Goal: Information Seeking & Learning: Learn about a topic

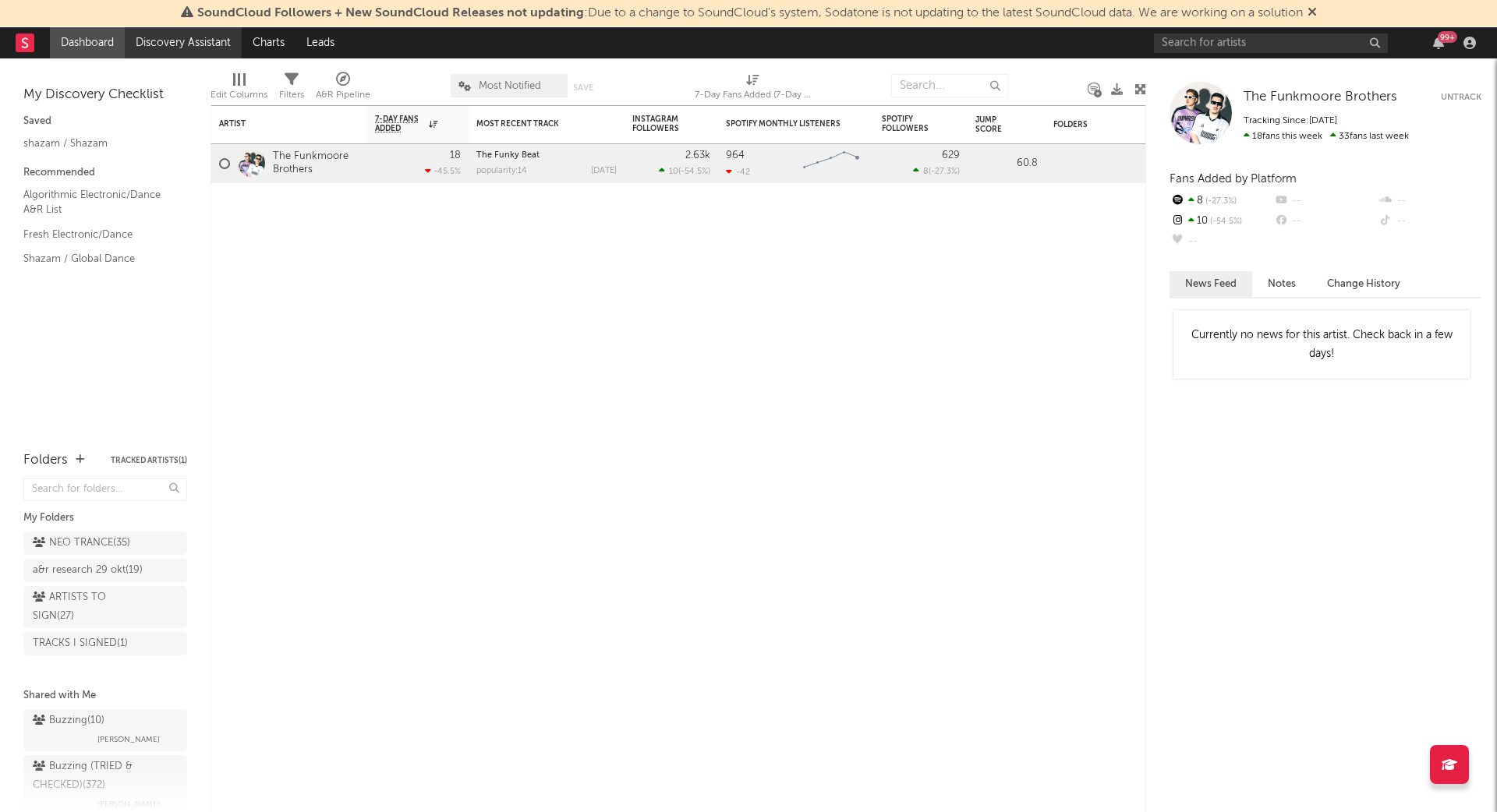
click at [178, 40] on link "Discovery Assistant" at bounding box center [183, 43] width 117 height 32
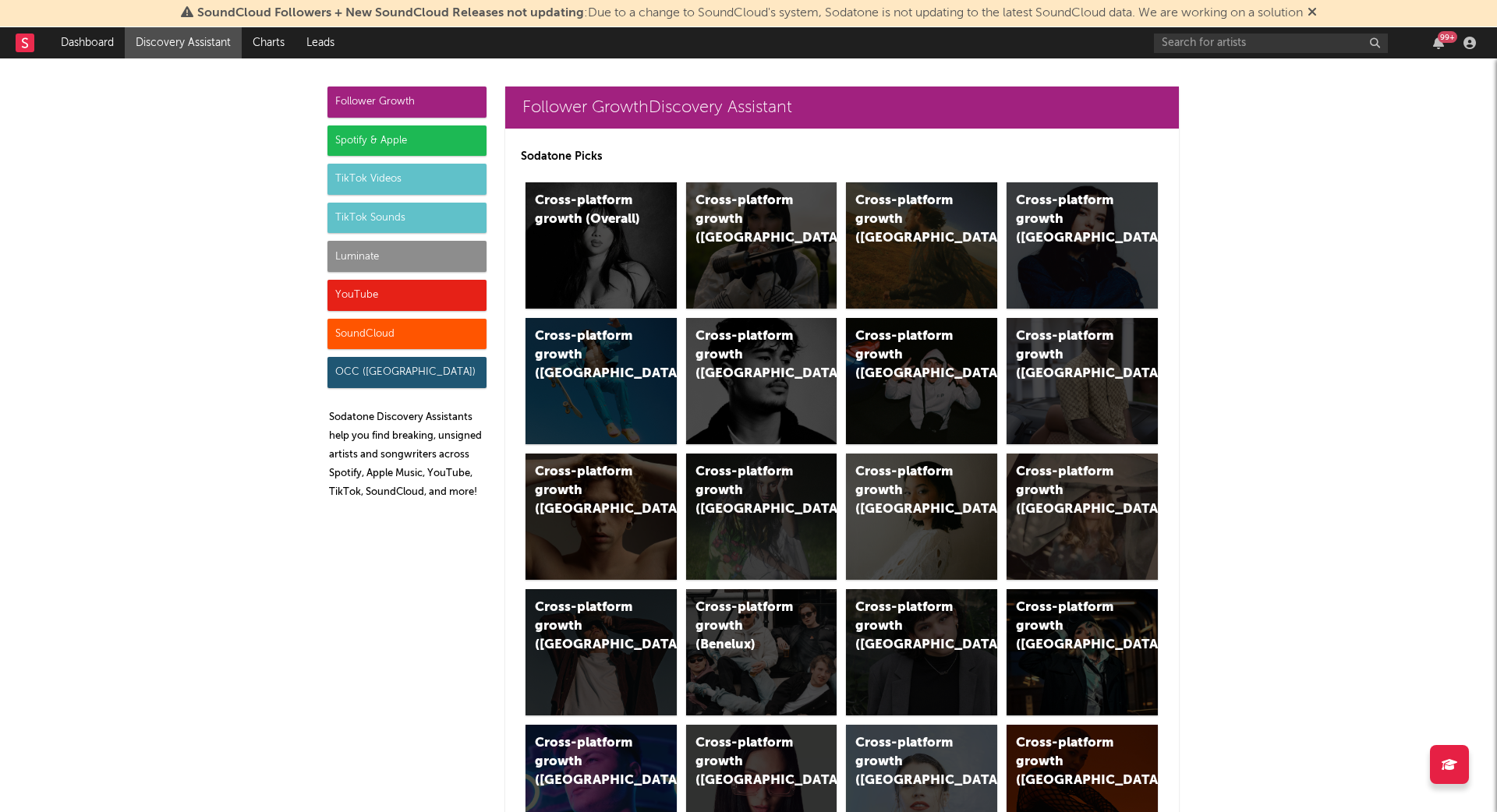
click at [408, 251] on div "Luminate" at bounding box center [407, 256] width 159 height 32
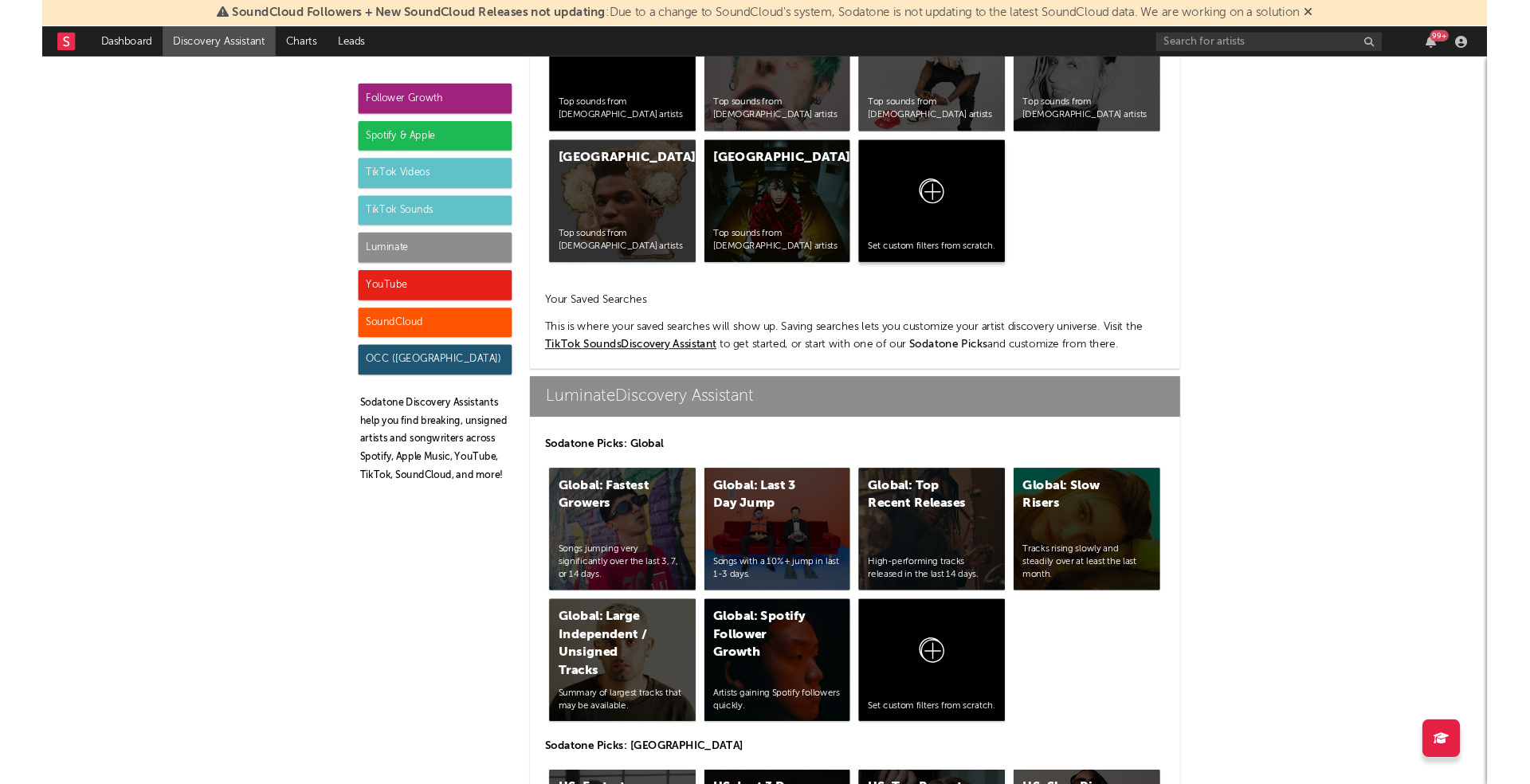
scroll to position [7100, 0]
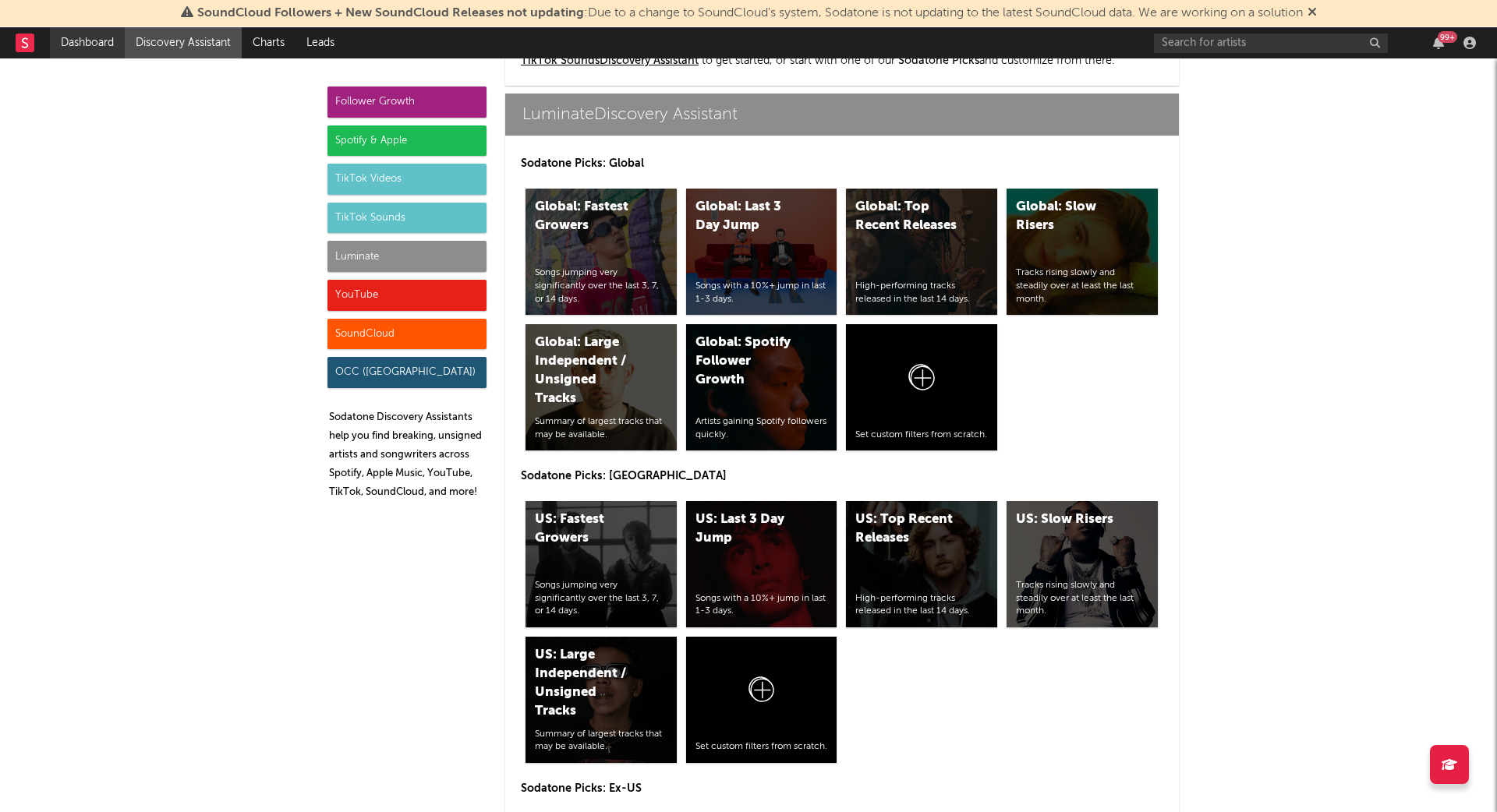
click at [76, 45] on link "Dashboard" at bounding box center [87, 43] width 75 height 32
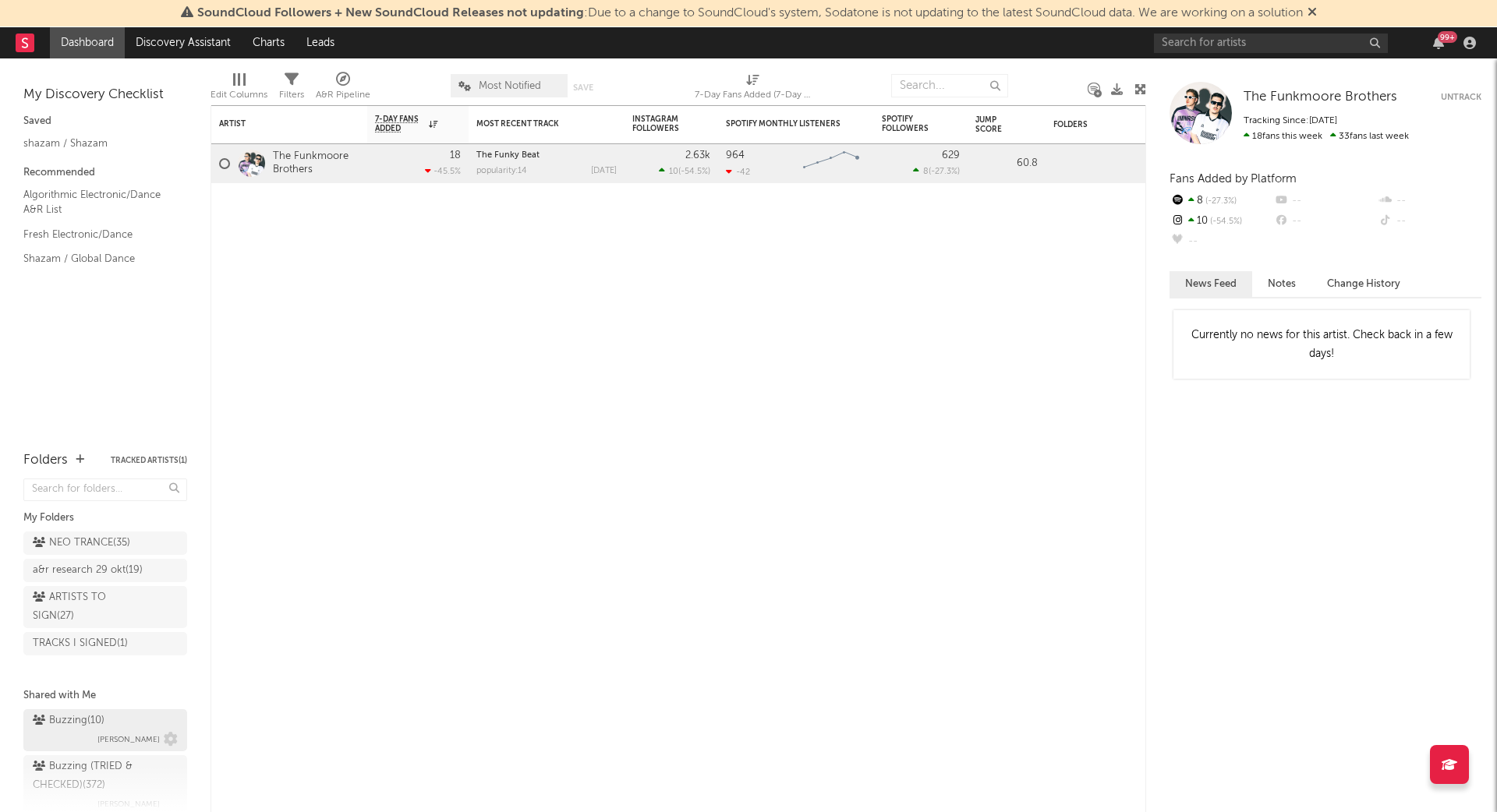
click at [71, 715] on div "Buzzing ( 10 )" at bounding box center [68, 721] width 72 height 18
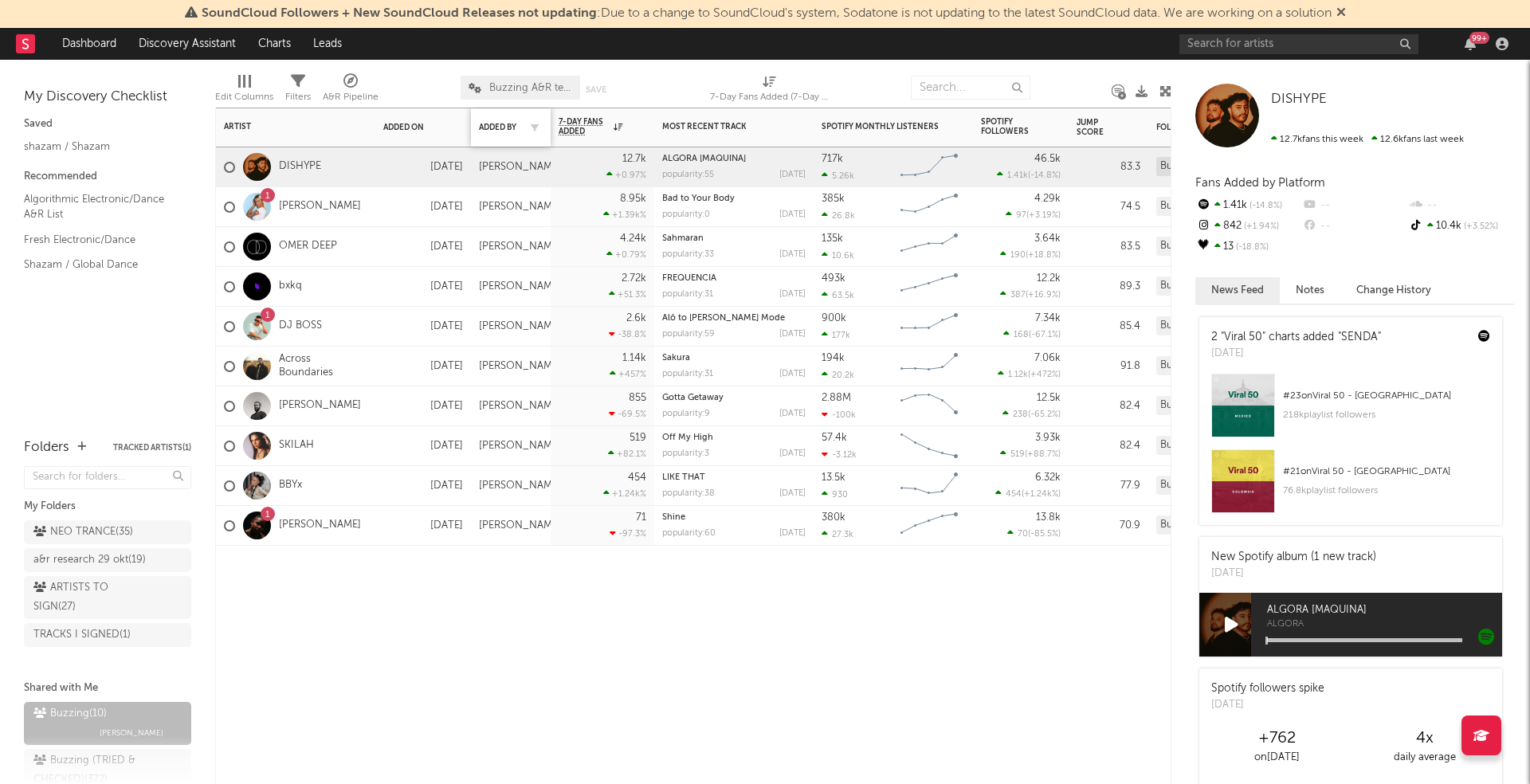
click at [510, 119] on div "Added By" at bounding box center [511, 126] width 64 height 33
click at [393, 110] on div "Added On" at bounding box center [423, 126] width 80 height 33
click at [393, 126] on div "Added On" at bounding box center [411, 127] width 56 height 10
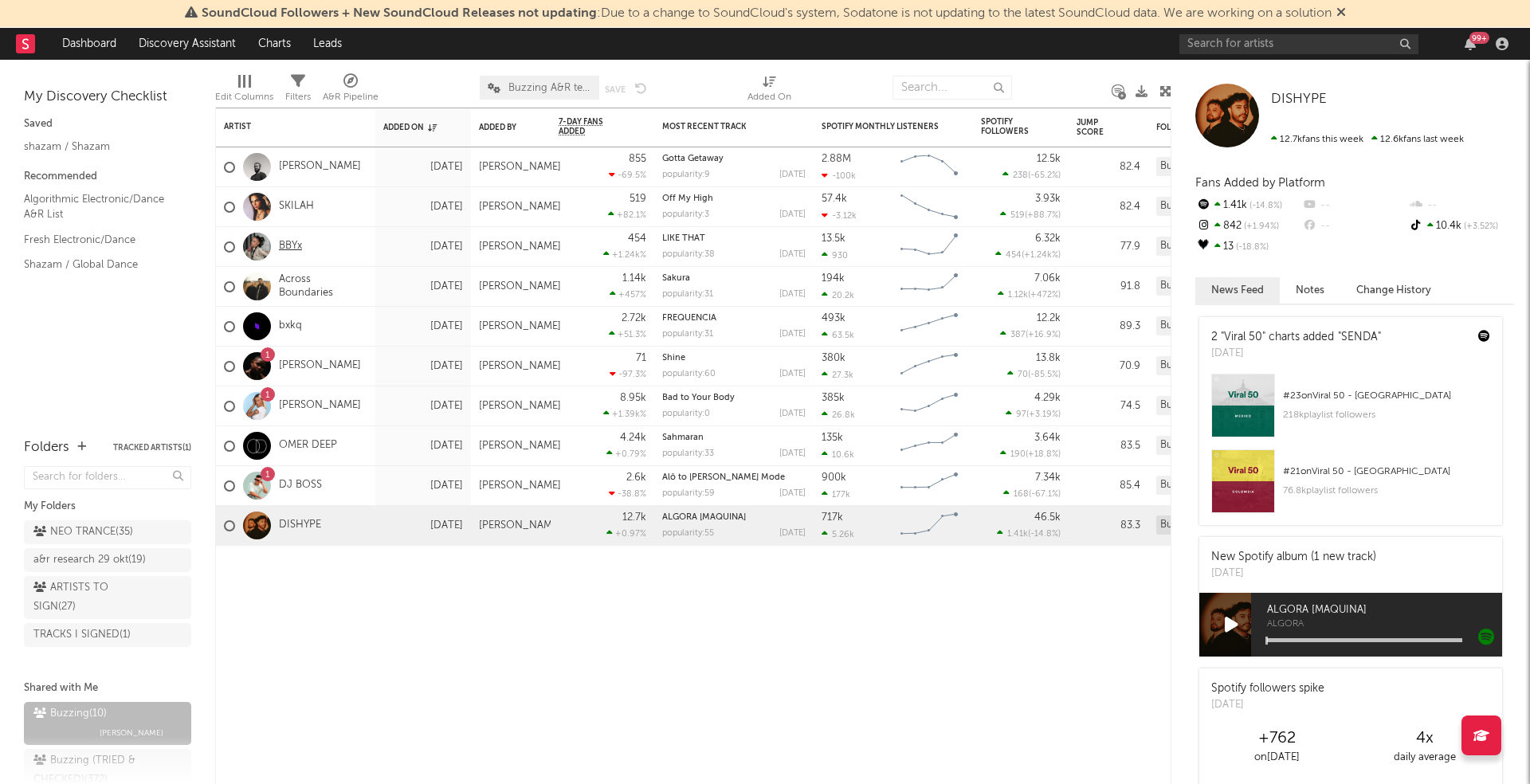
click at [281, 241] on link "BBYx" at bounding box center [291, 246] width 23 height 13
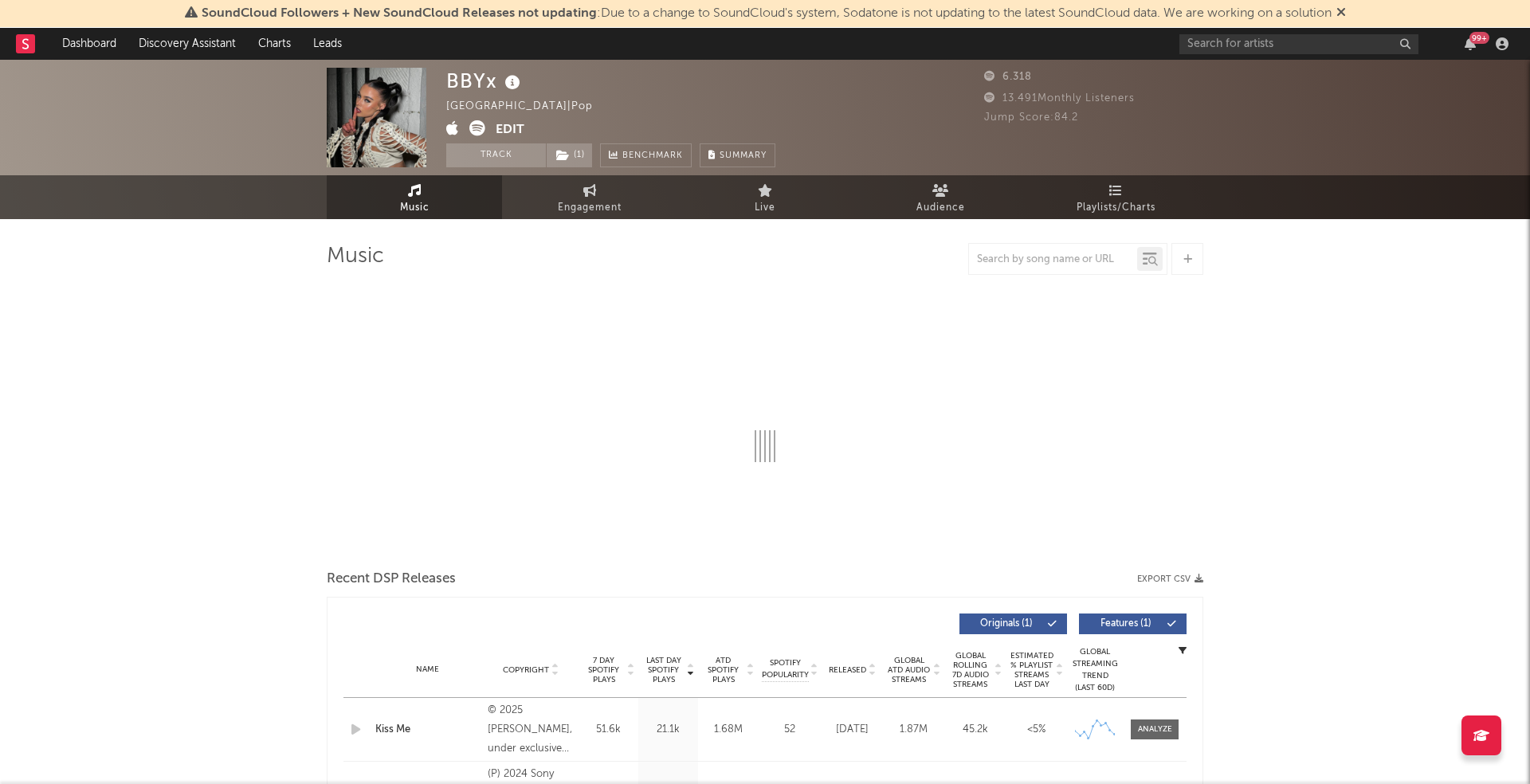
select select "6m"
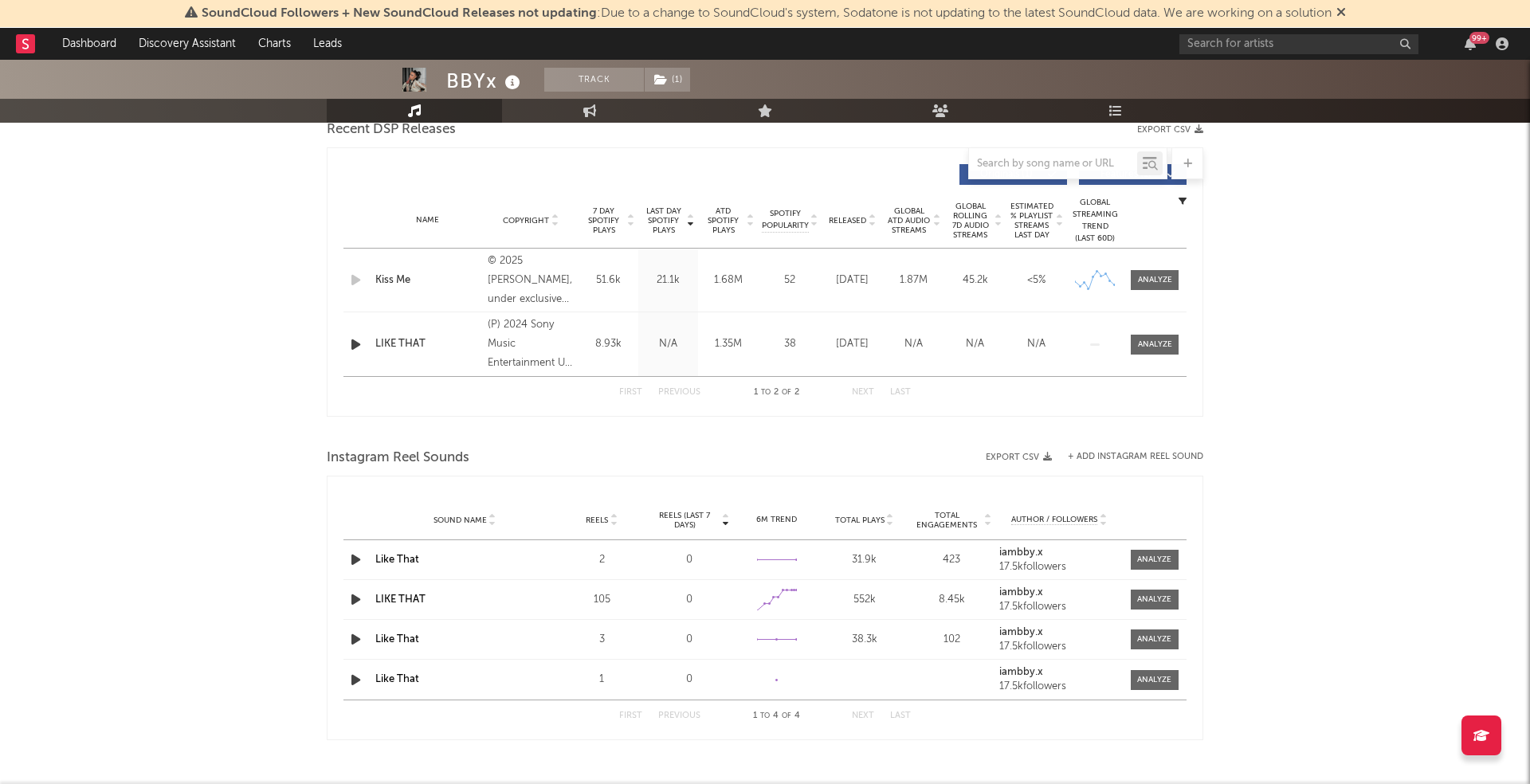
scroll to position [567, 0]
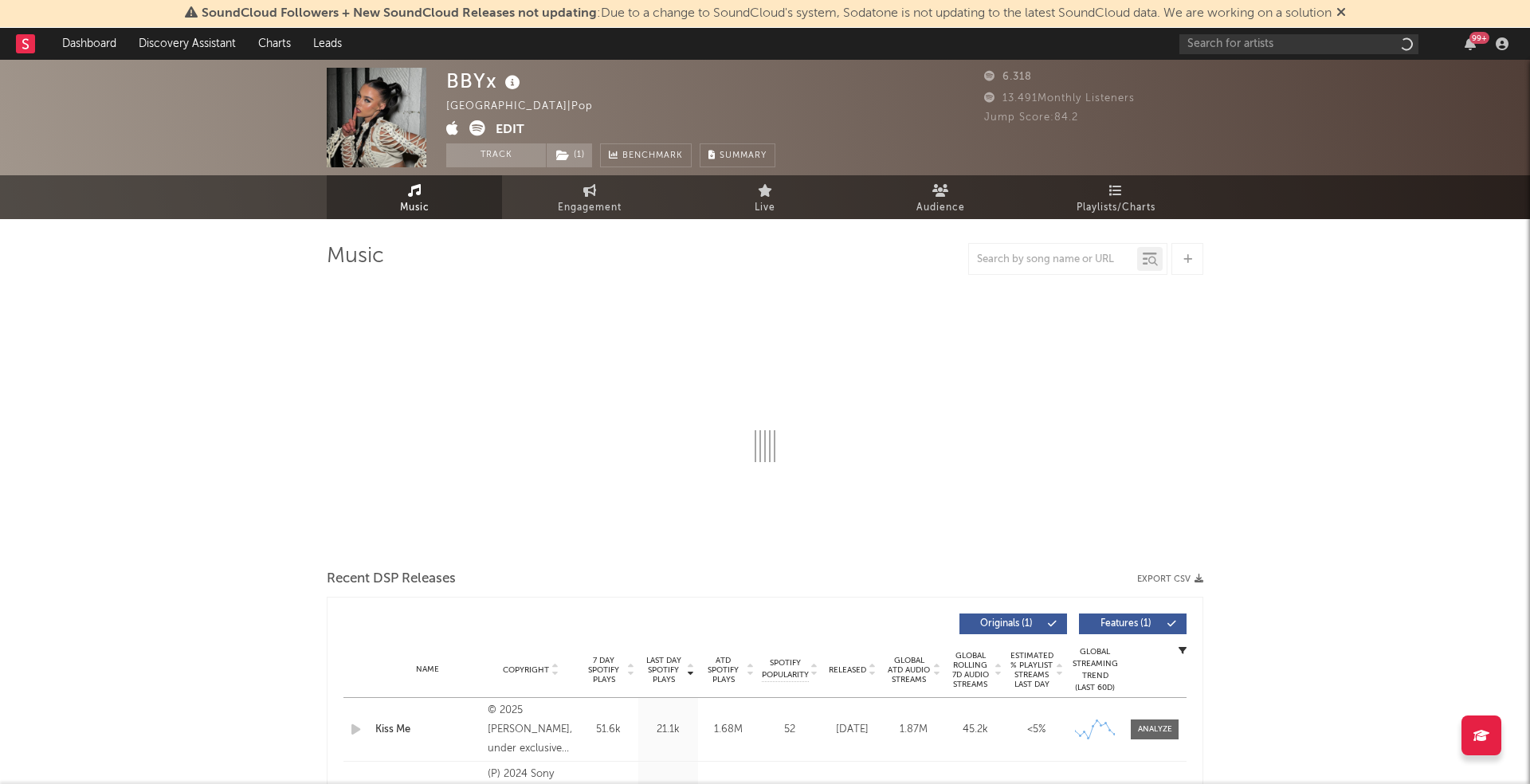
select select "6m"
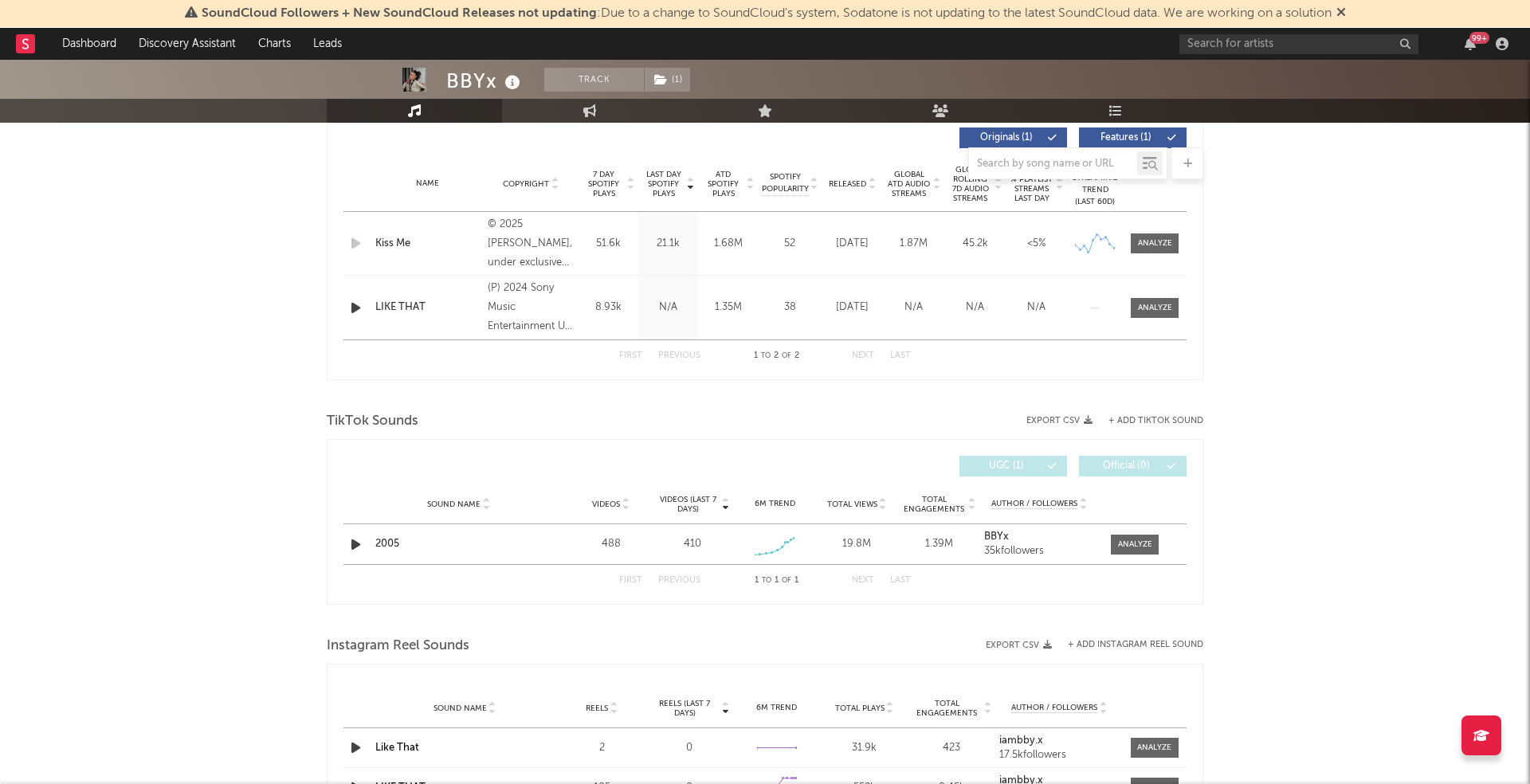
scroll to position [595, 0]
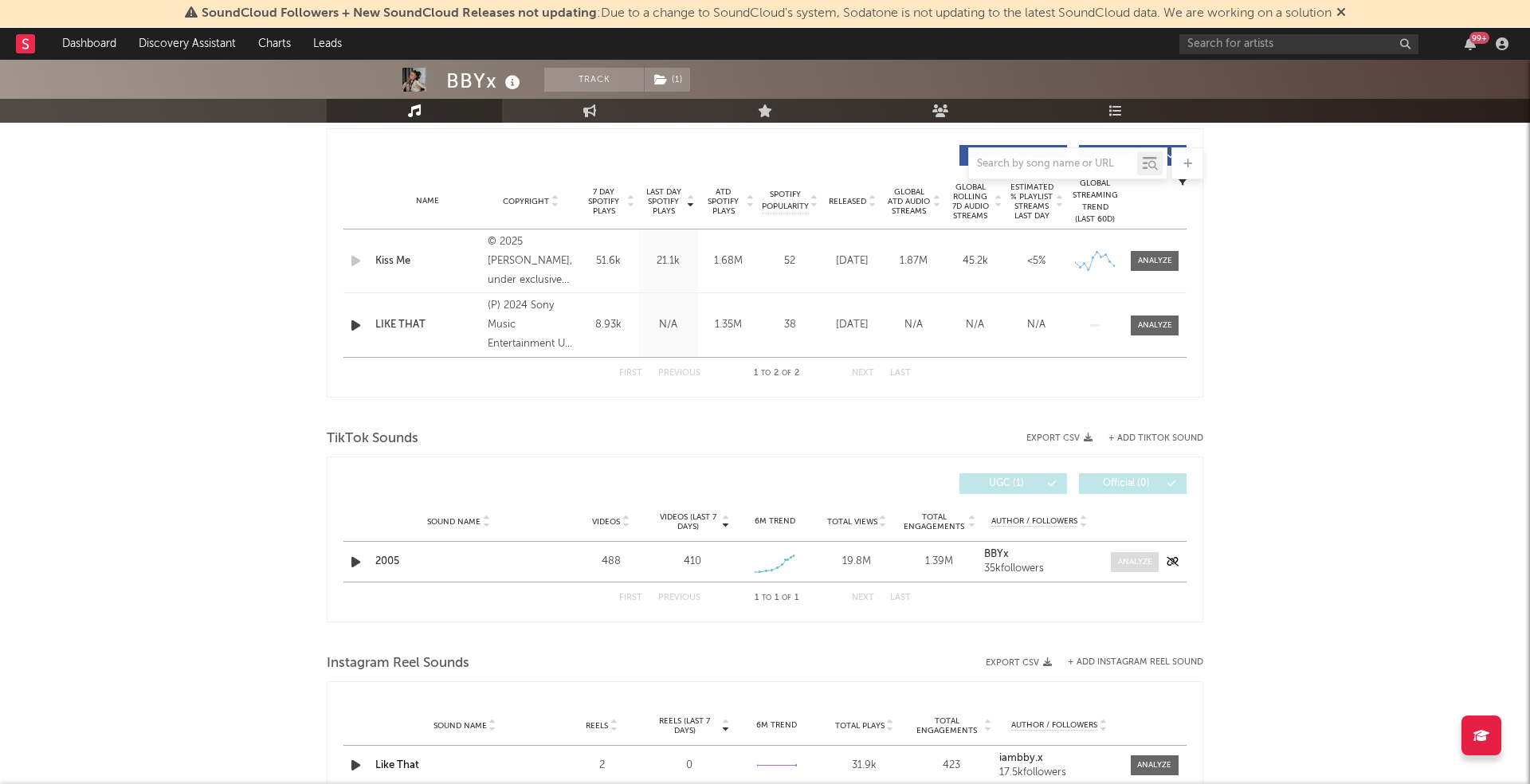
click at [1130, 566] on span at bounding box center [1134, 562] width 48 height 20
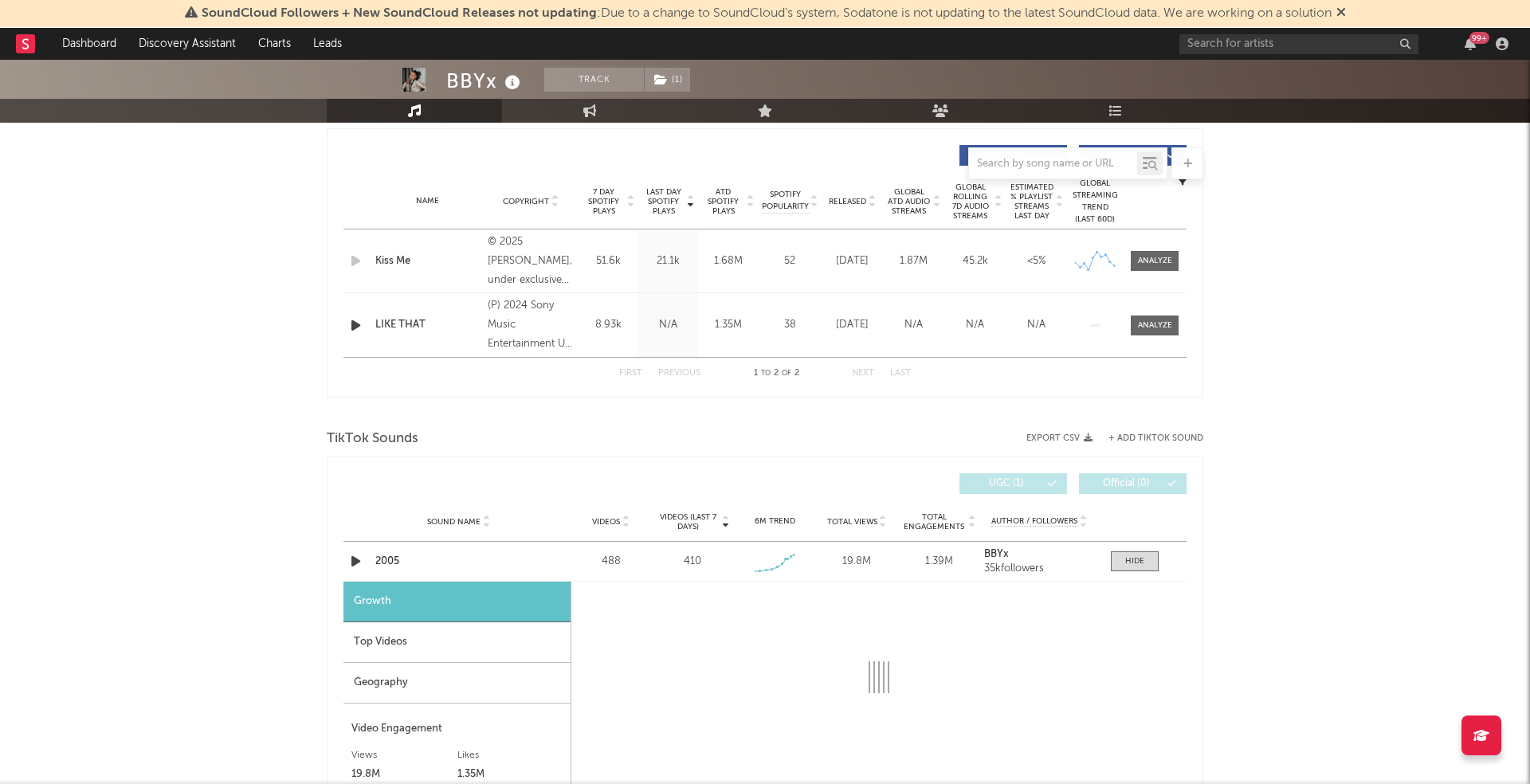
select select "1w"
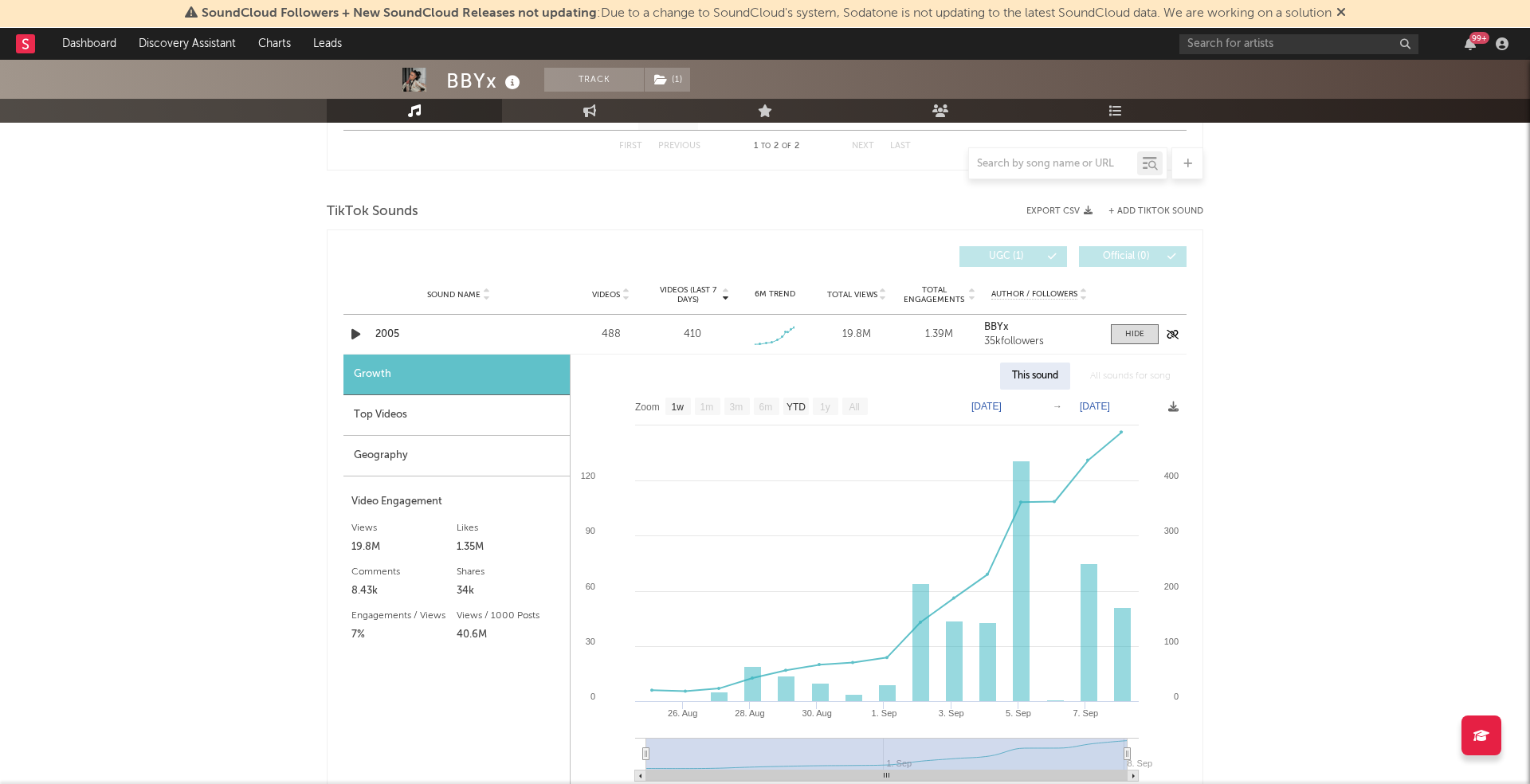
scroll to position [798, 0]
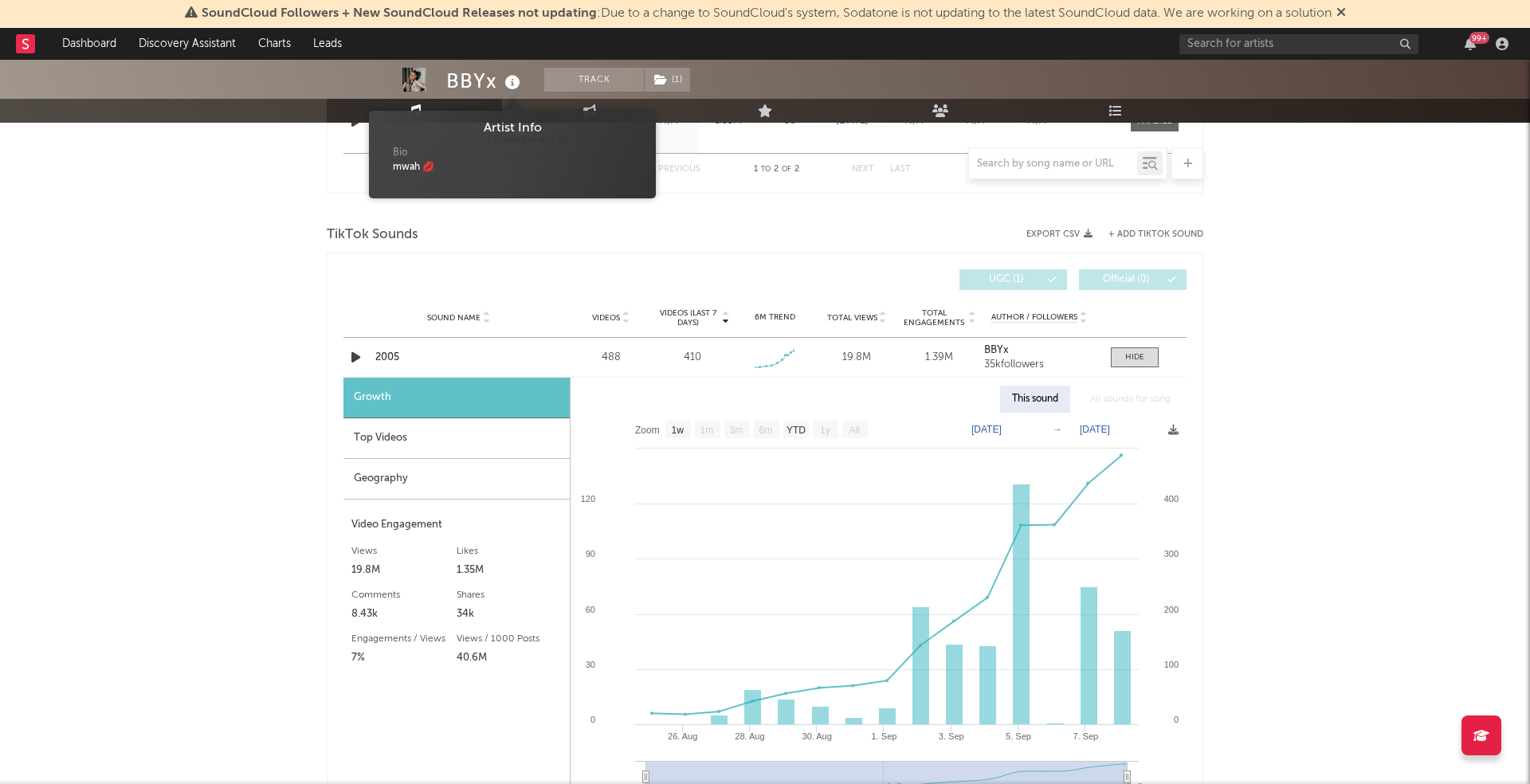
click at [517, 87] on icon at bounding box center [513, 83] width 23 height 22
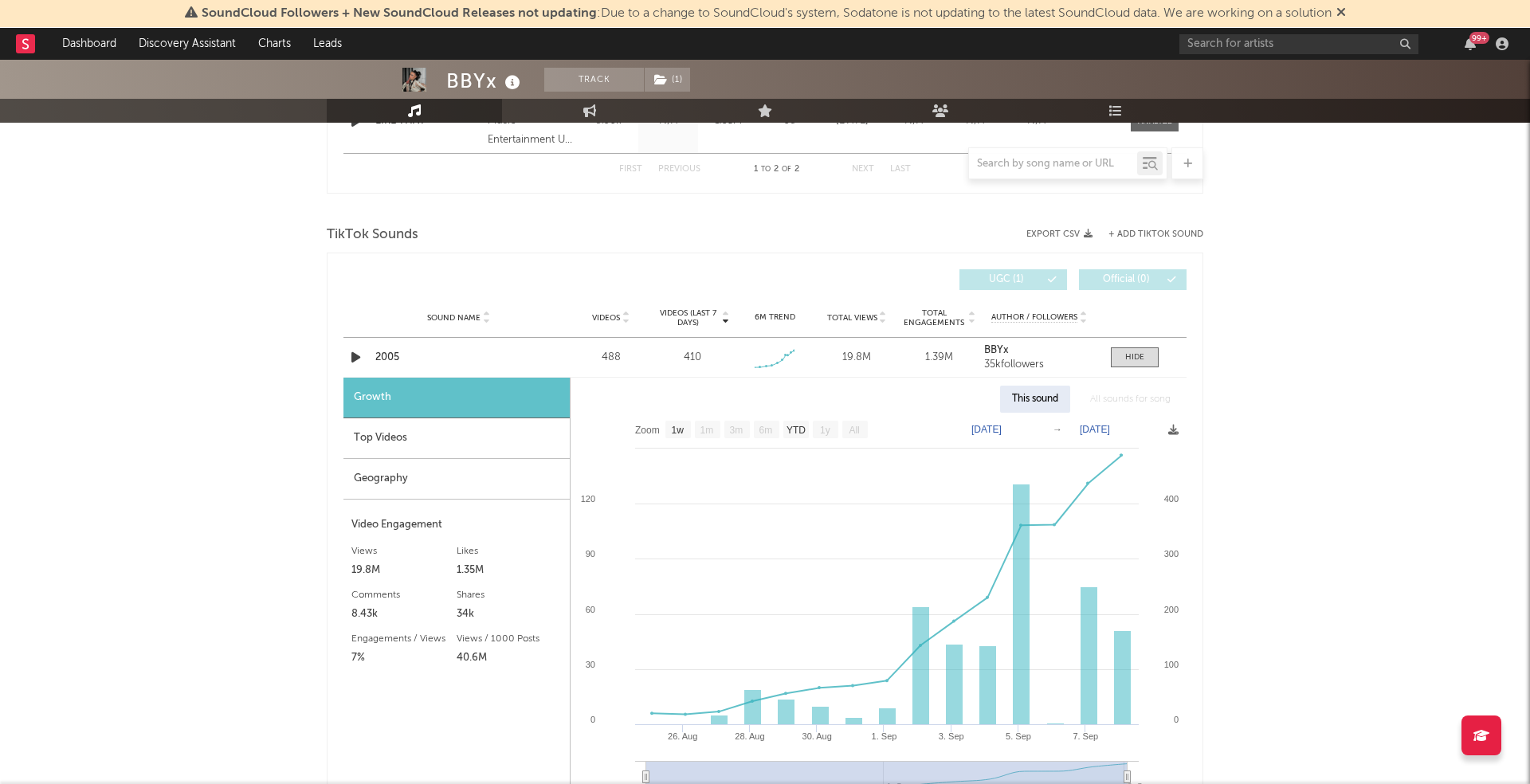
click at [517, 87] on icon at bounding box center [513, 83] width 23 height 22
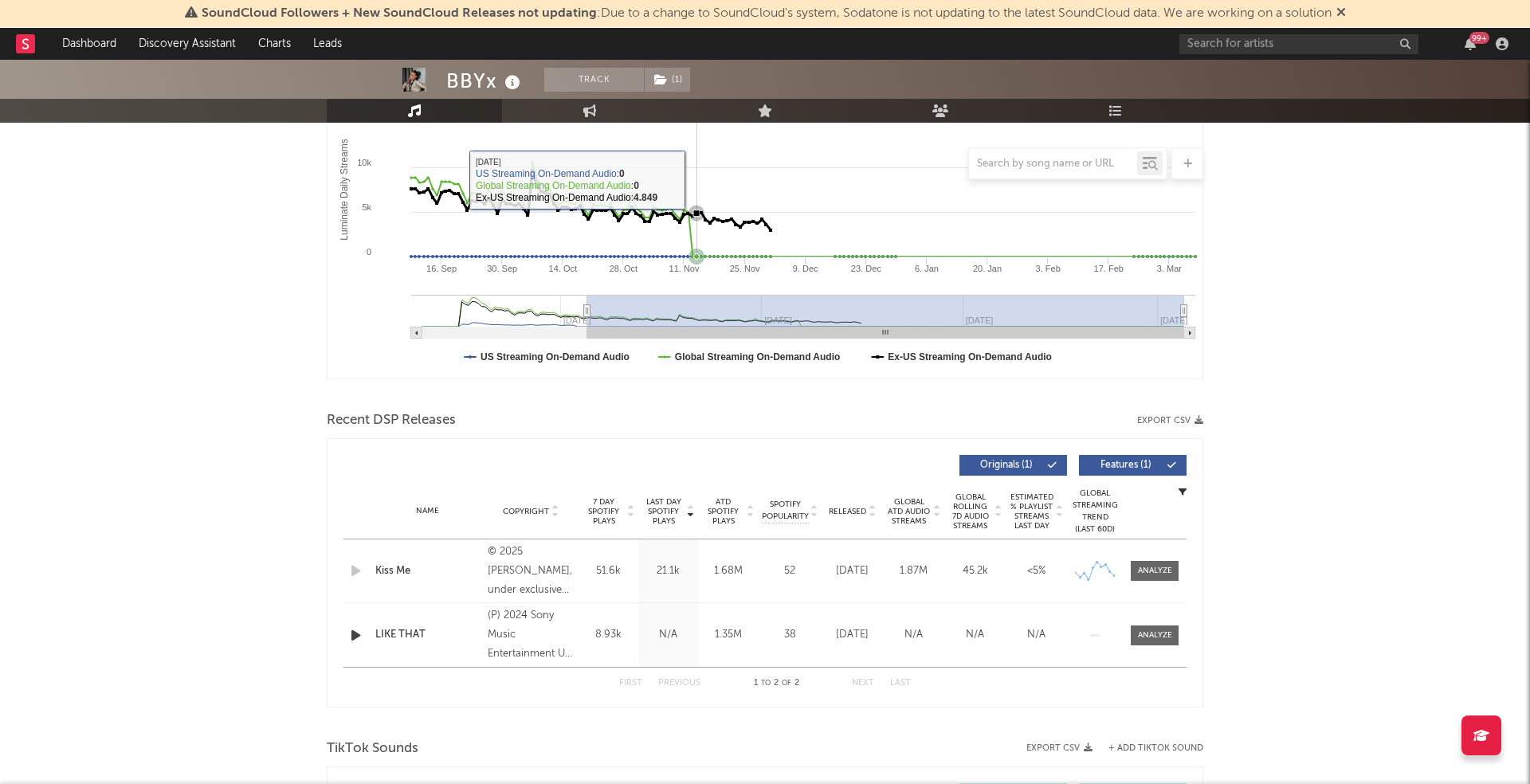
scroll to position [290, 0]
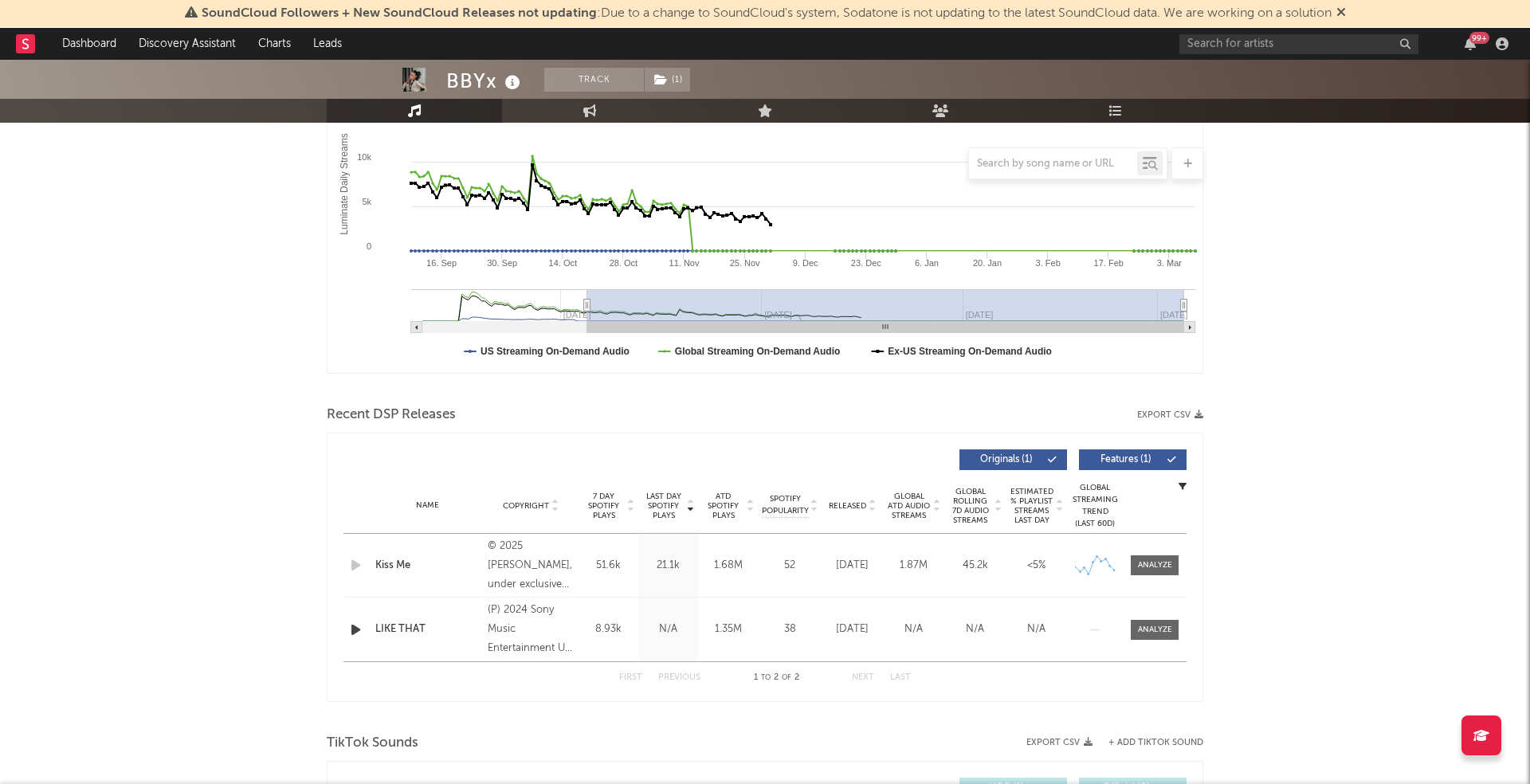
click at [403, 628] on div "LIKE THAT" at bounding box center [427, 630] width 104 height 16
click at [110, 47] on link "Dashboard" at bounding box center [89, 44] width 76 height 32
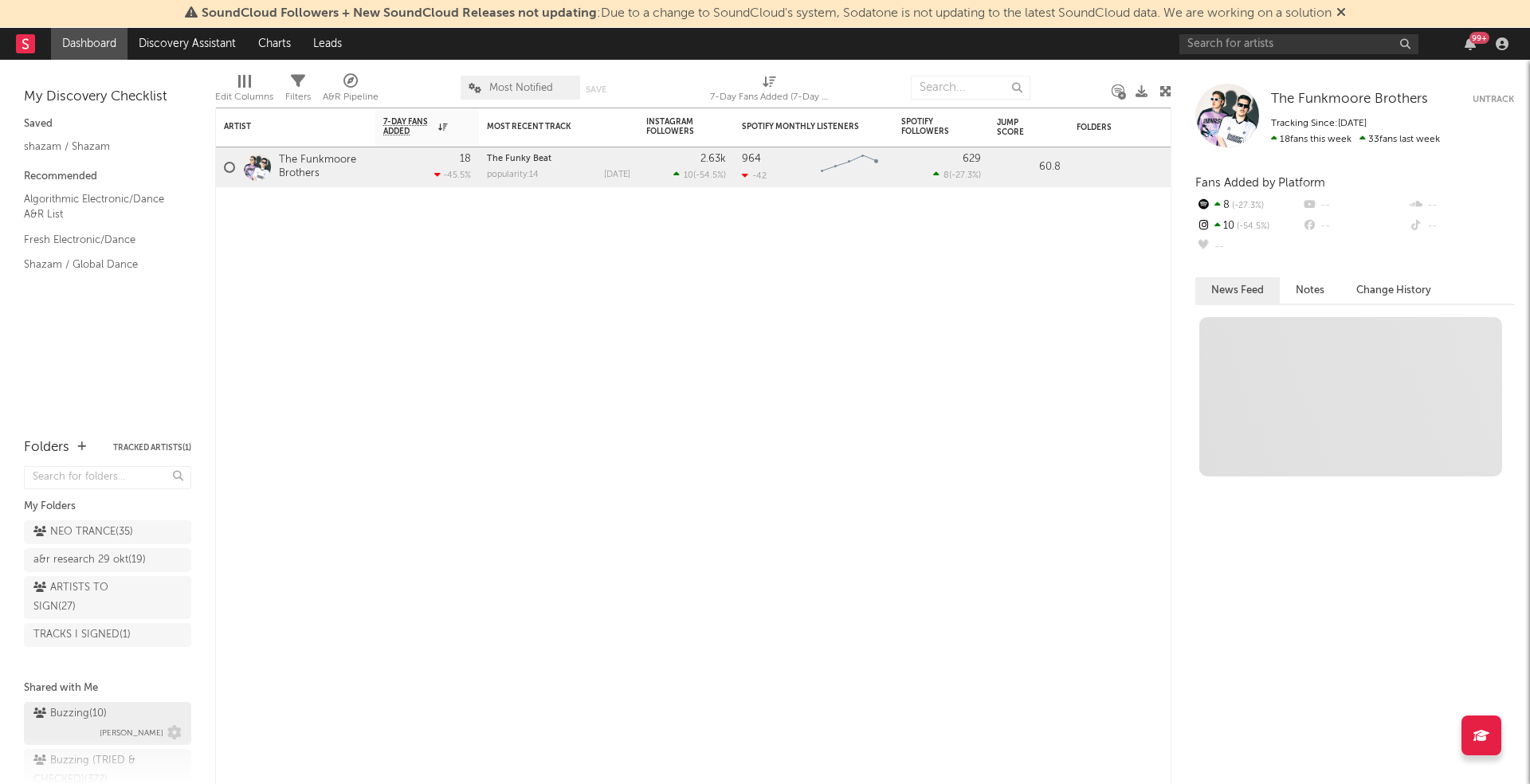
click at [109, 710] on div "Buzzing ( 10 ) [PERSON_NAME]" at bounding box center [107, 723] width 148 height 39
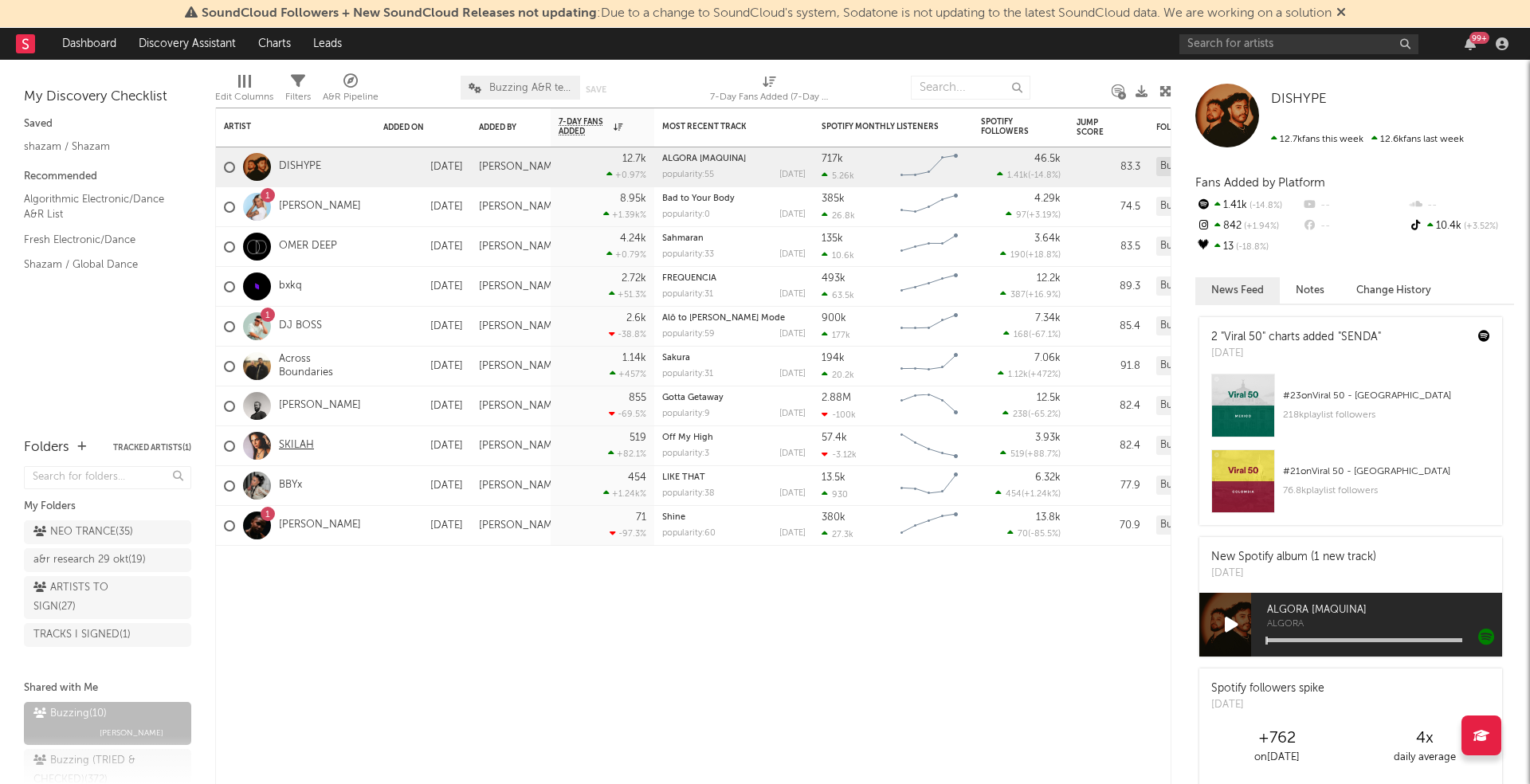
click at [293, 443] on link "SKILAH" at bounding box center [296, 445] width 35 height 13
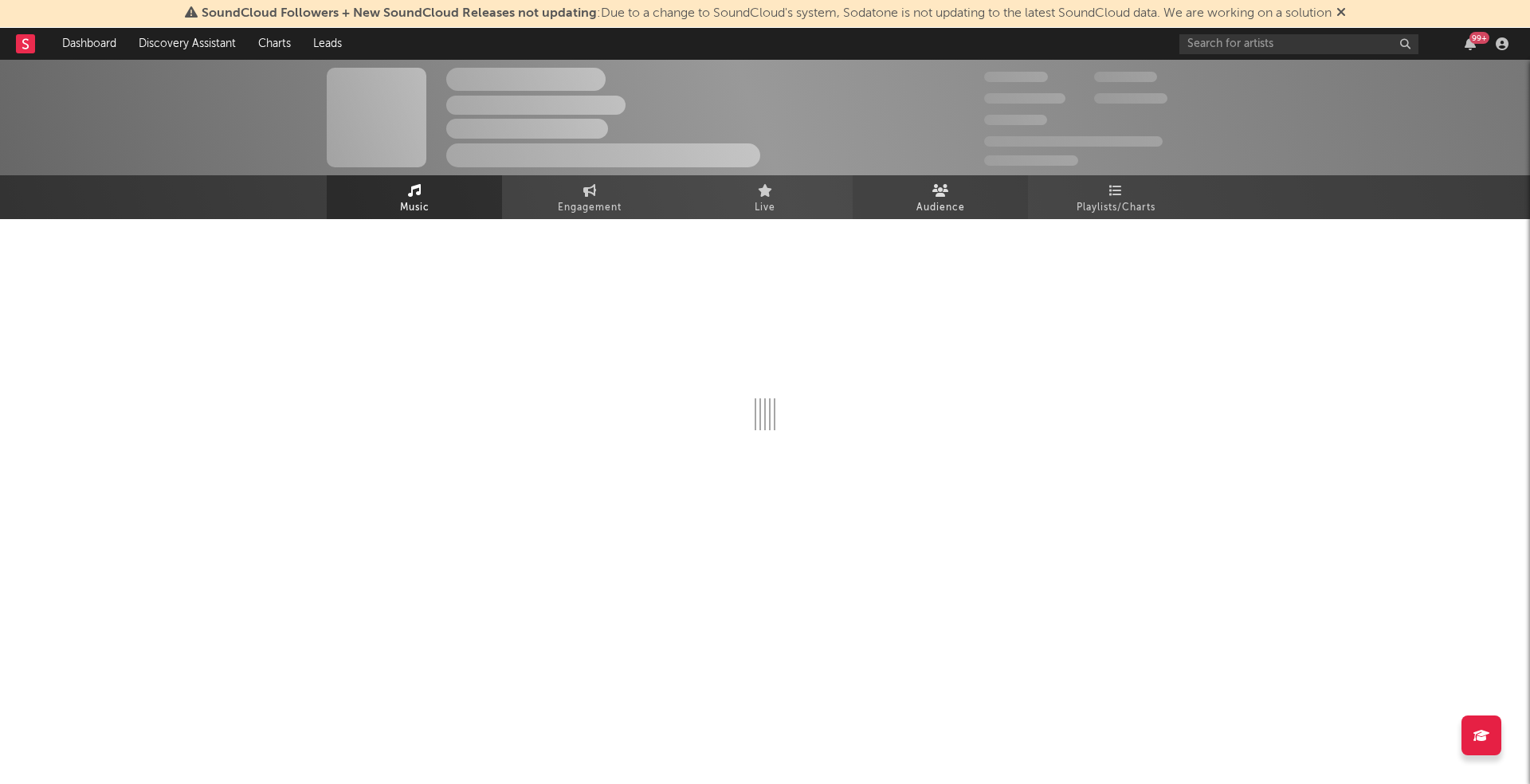
select select "6m"
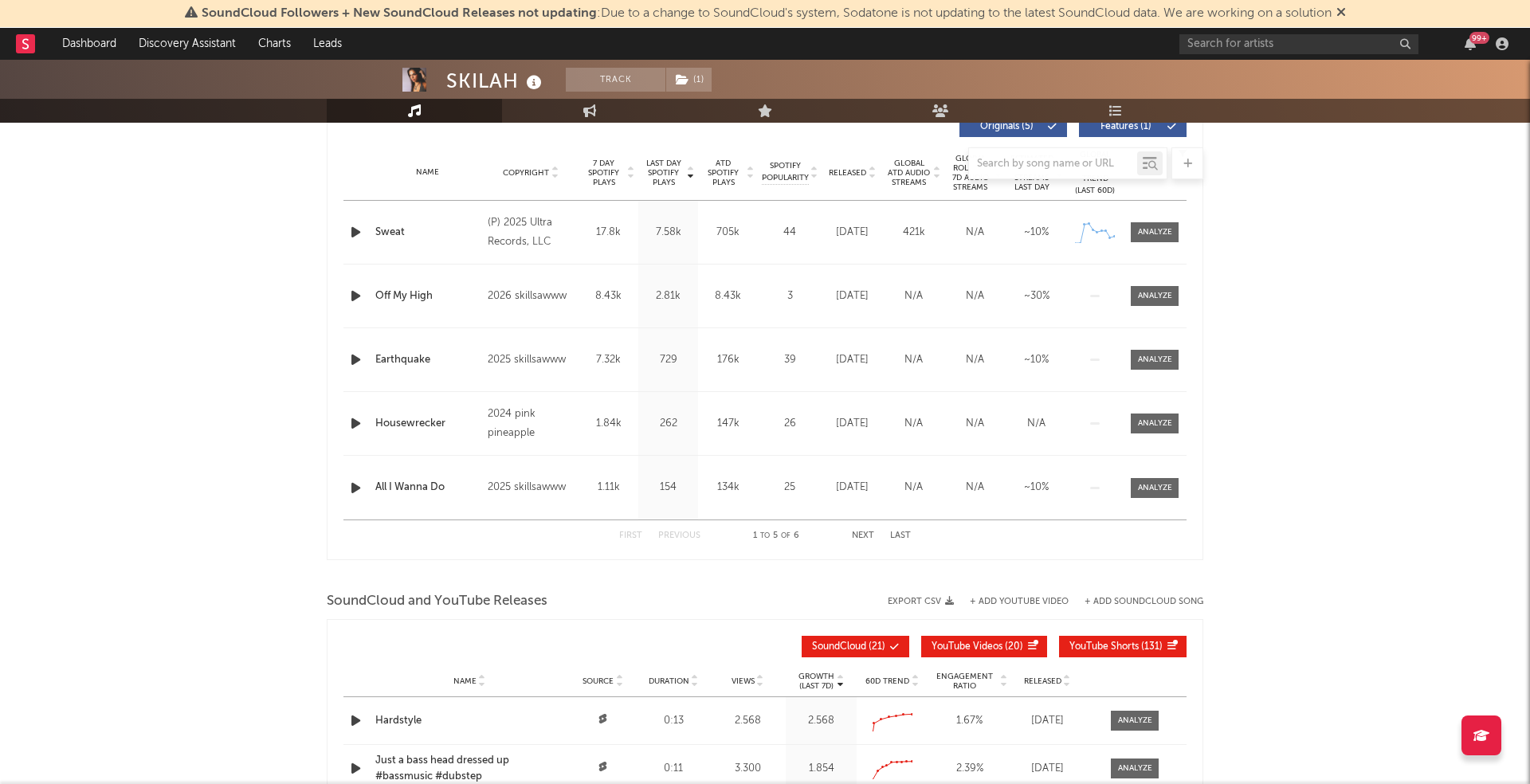
scroll to position [602, 0]
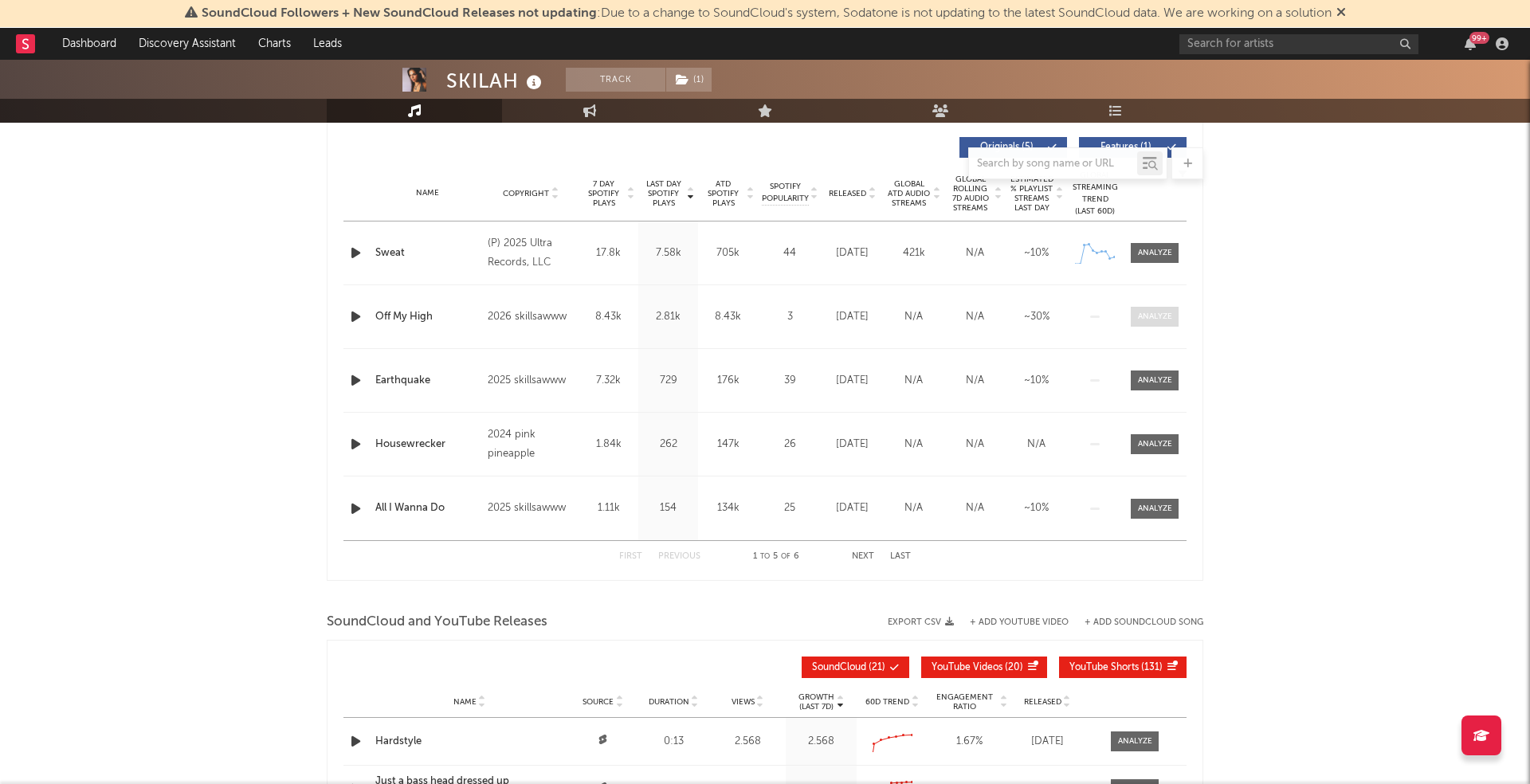
click at [1158, 319] on div at bounding box center [1155, 316] width 34 height 12
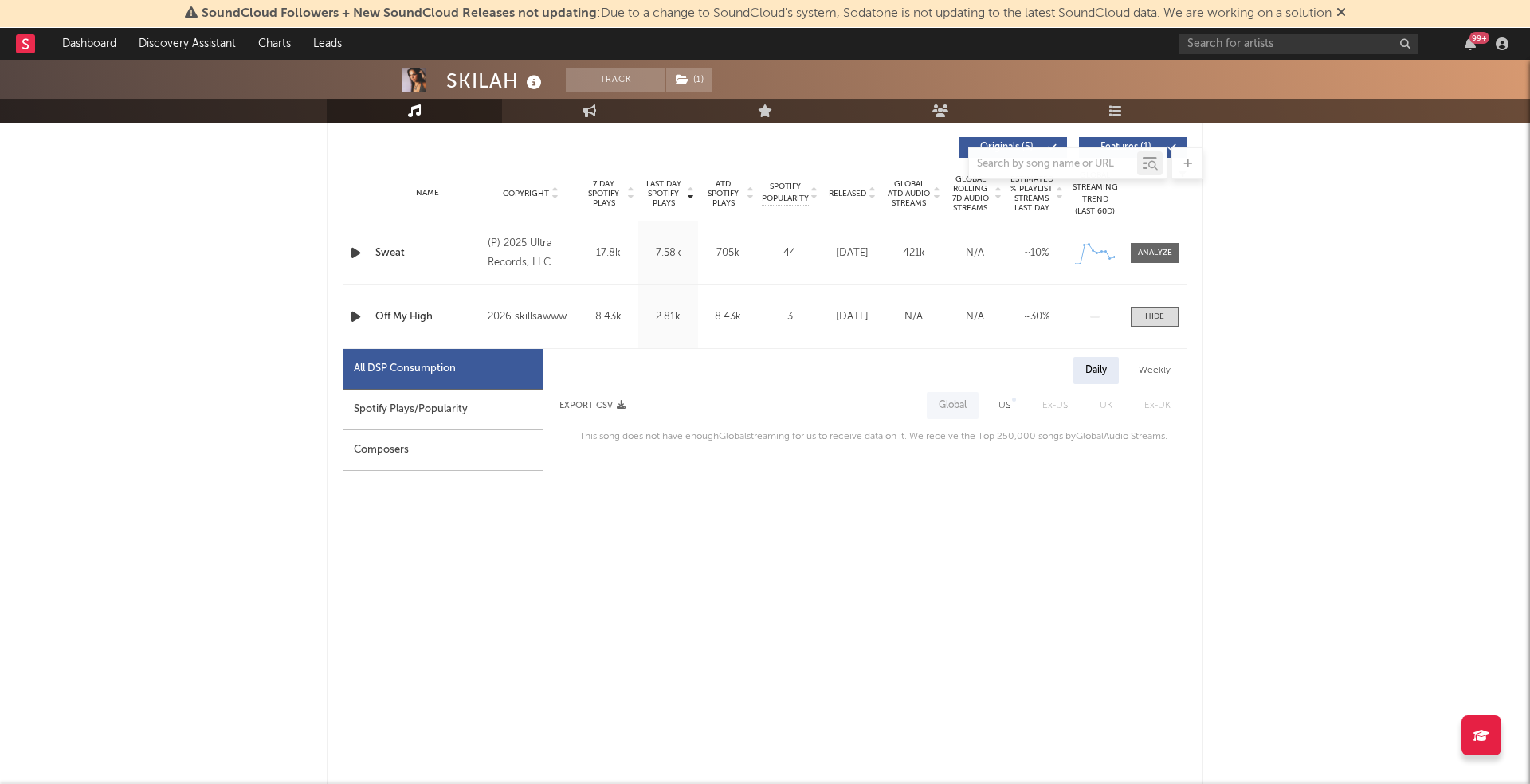
click at [423, 421] on div "Spotify Plays/Popularity" at bounding box center [443, 409] width 199 height 40
select select "1w"
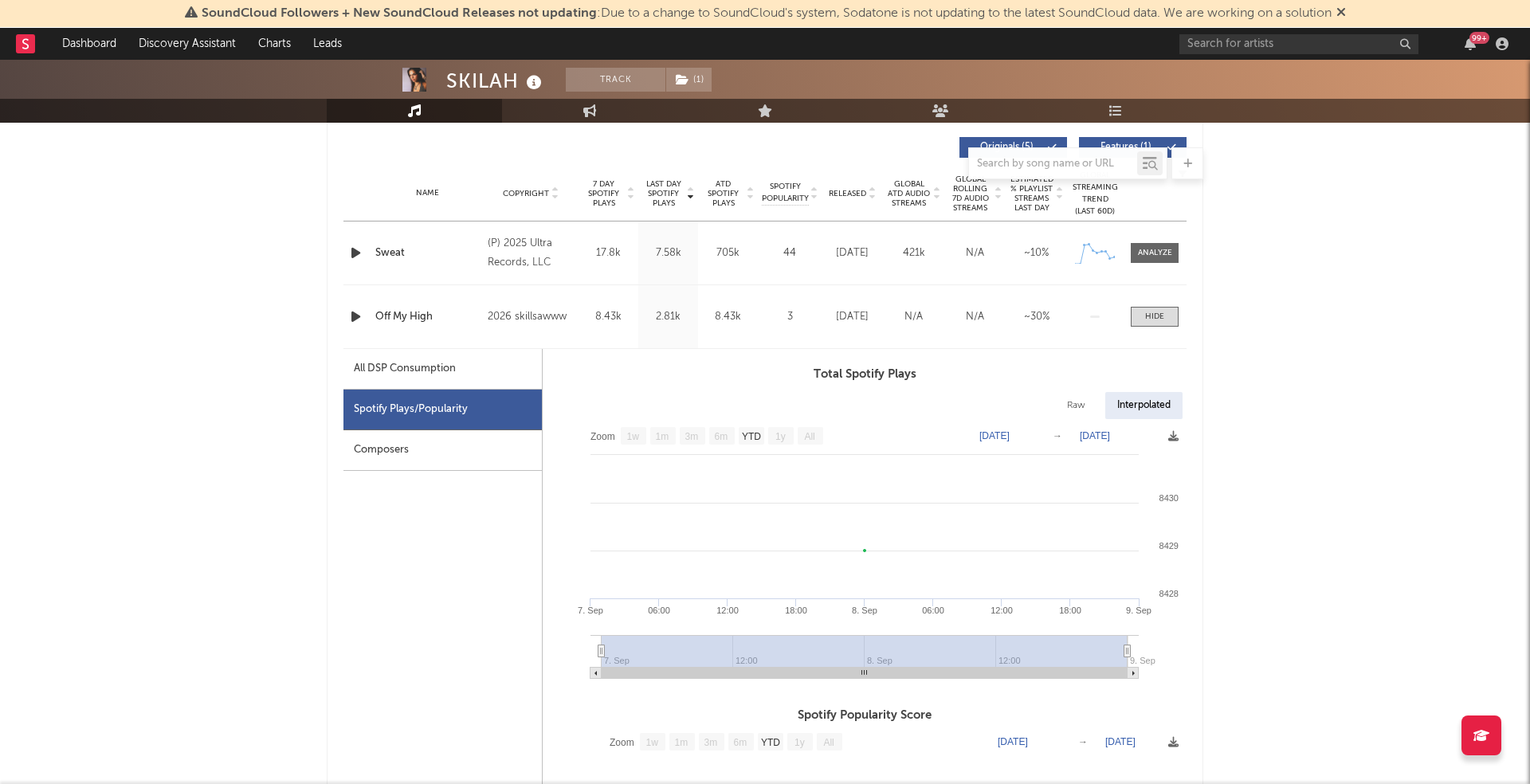
scroll to position [630, 0]
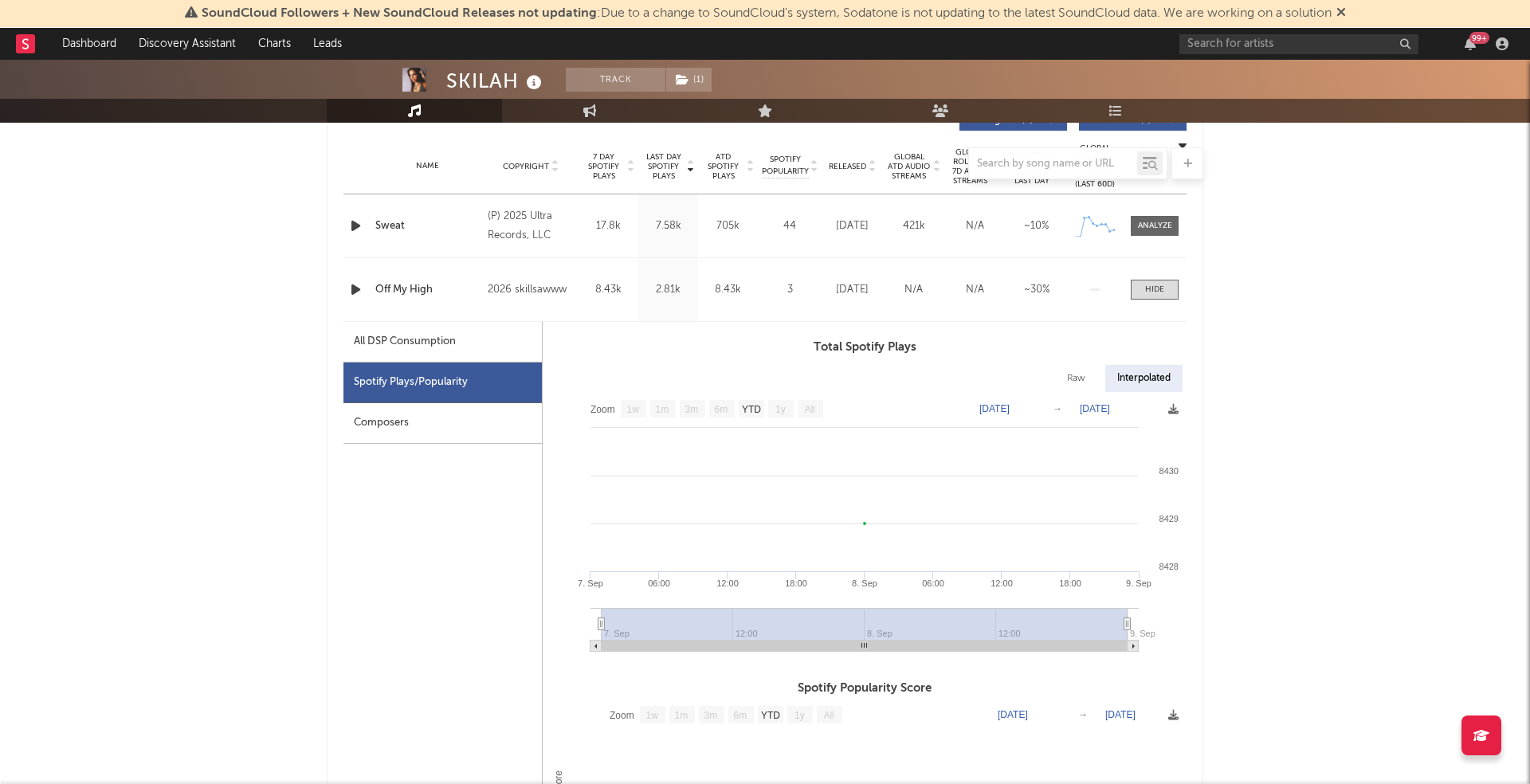
click at [353, 289] on icon "button" at bounding box center [355, 290] width 17 height 20
click at [353, 289] on icon "button" at bounding box center [354, 290] width 15 height 20
click at [360, 289] on icon "button" at bounding box center [355, 290] width 17 height 20
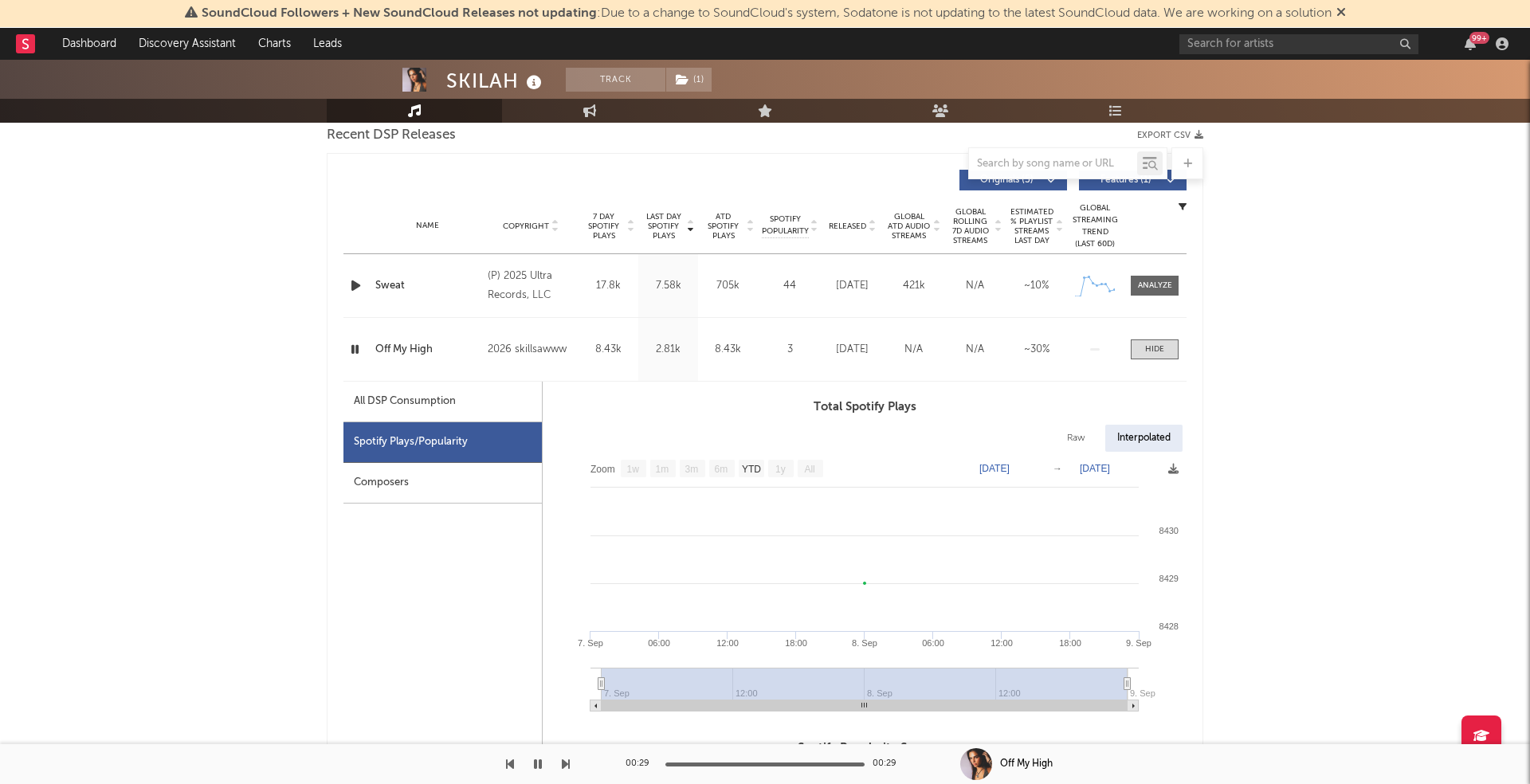
scroll to position [581, 0]
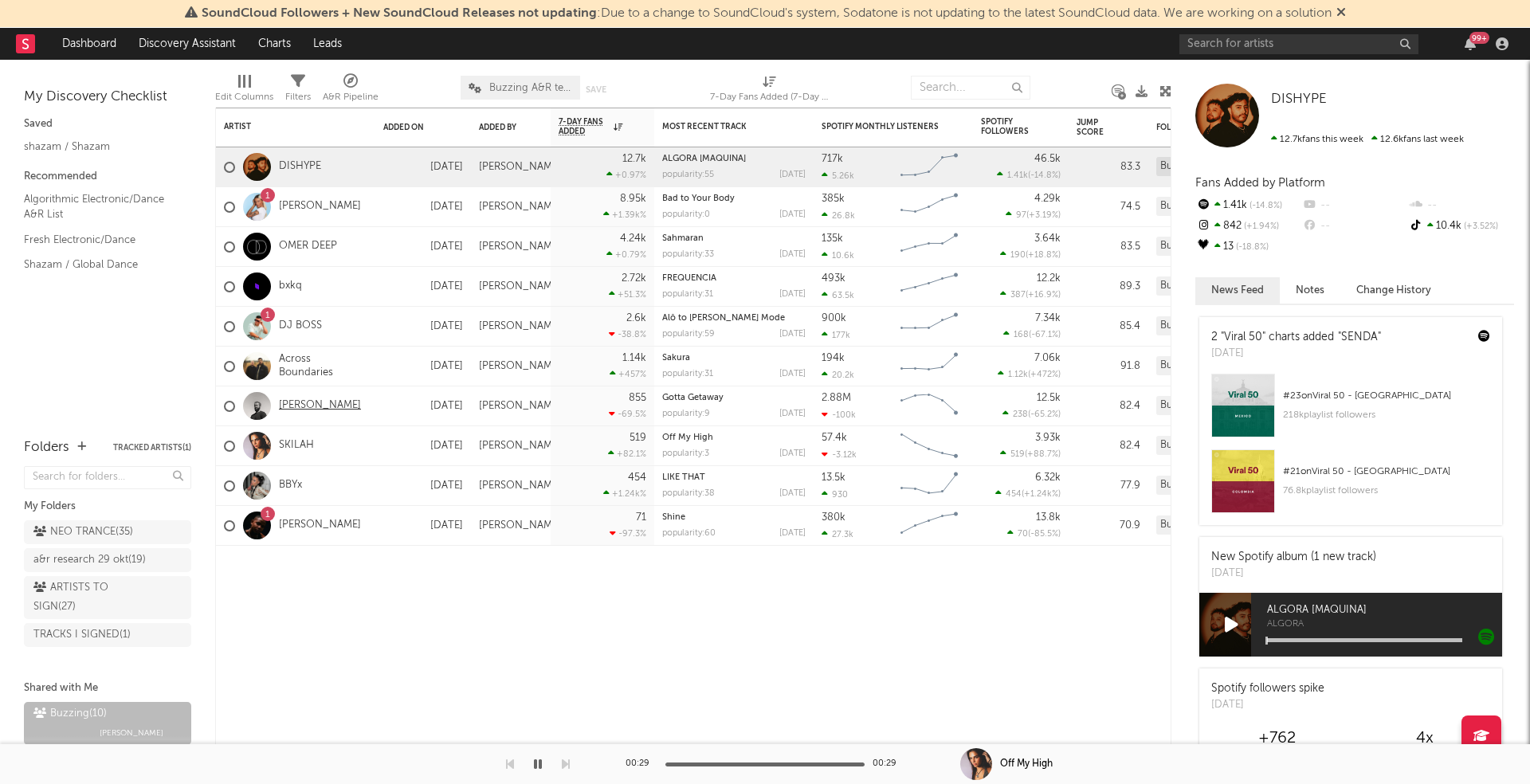
click at [318, 404] on link "[PERSON_NAME]" at bounding box center [319, 405] width 82 height 13
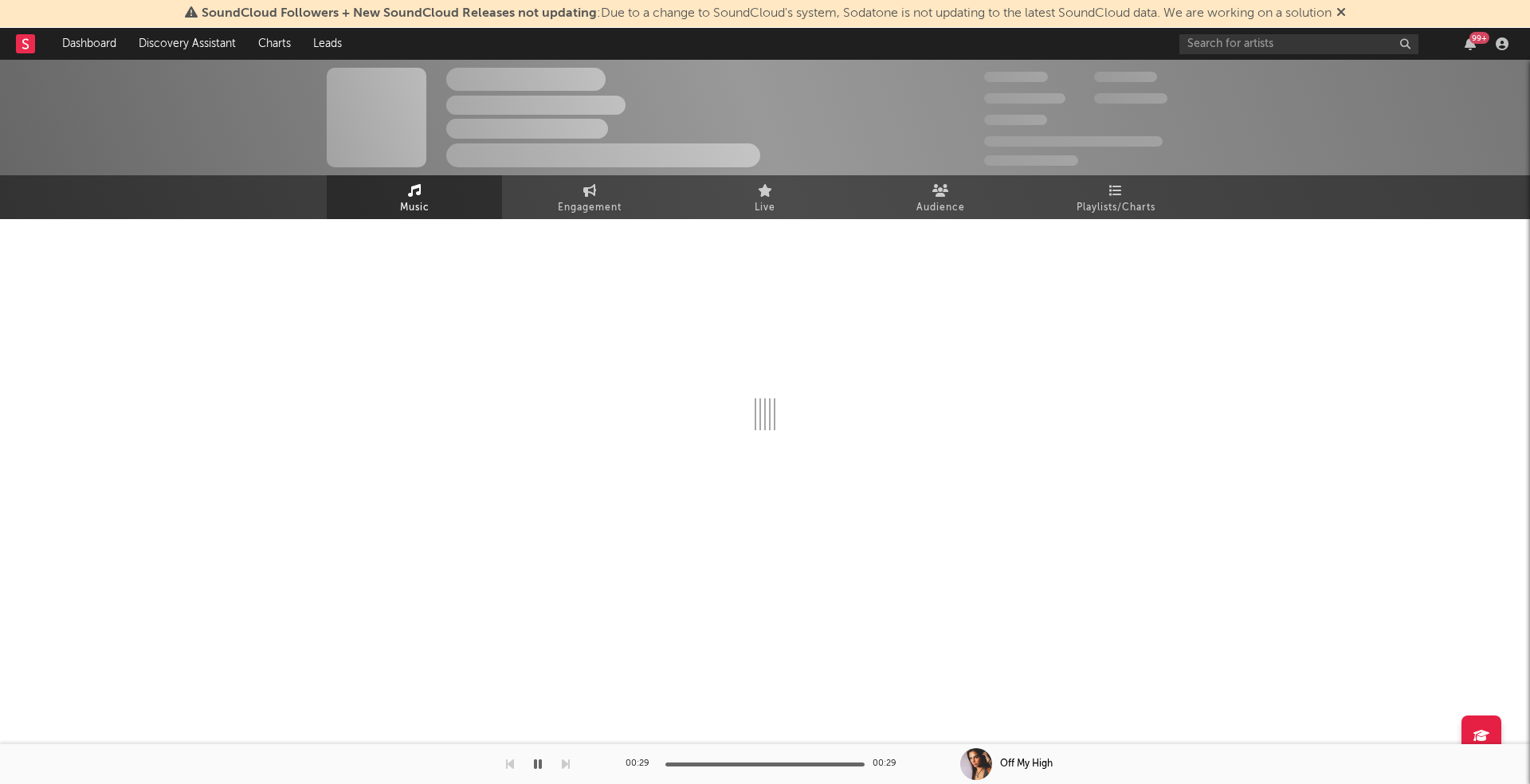
select select "6m"
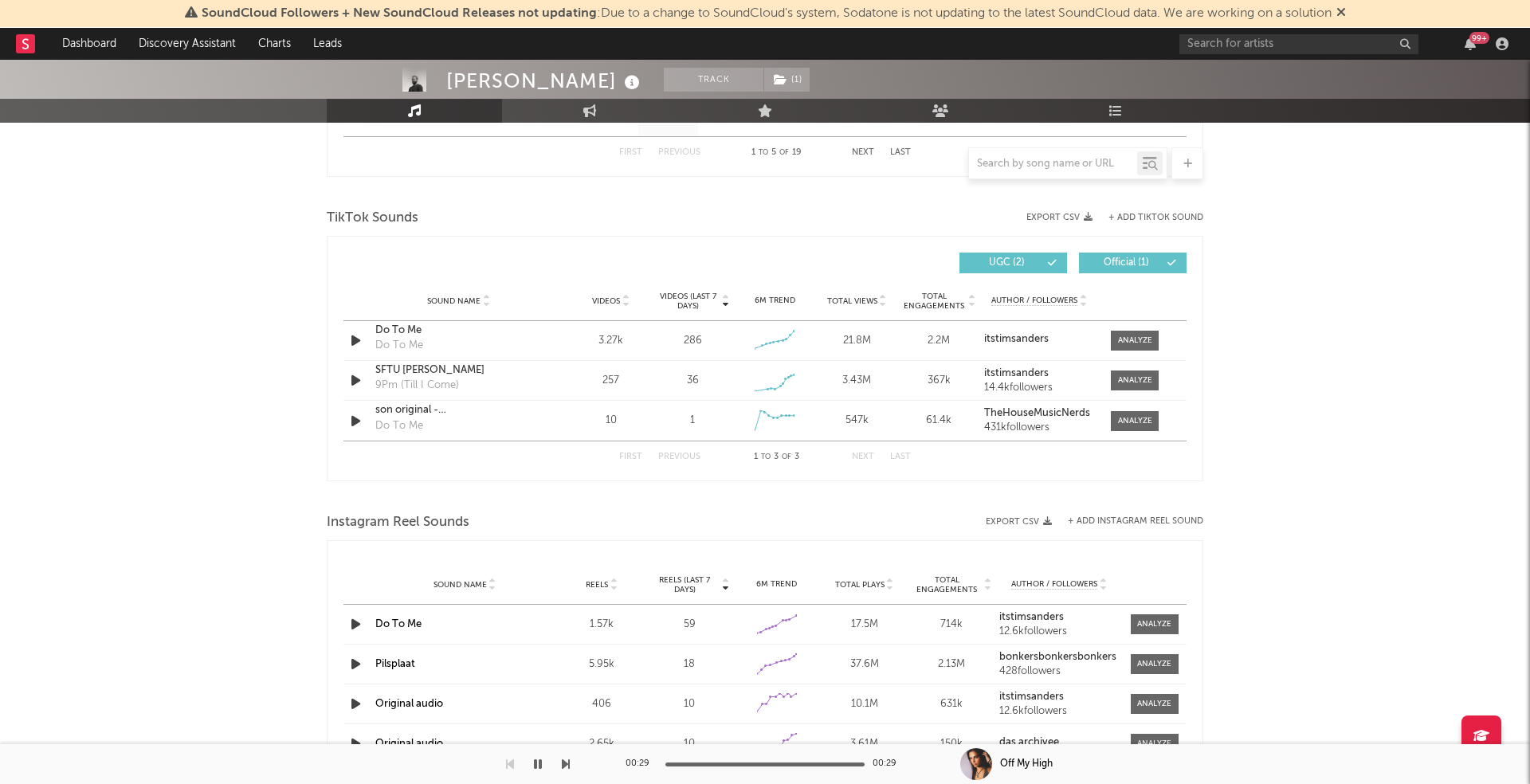
scroll to position [1001, 0]
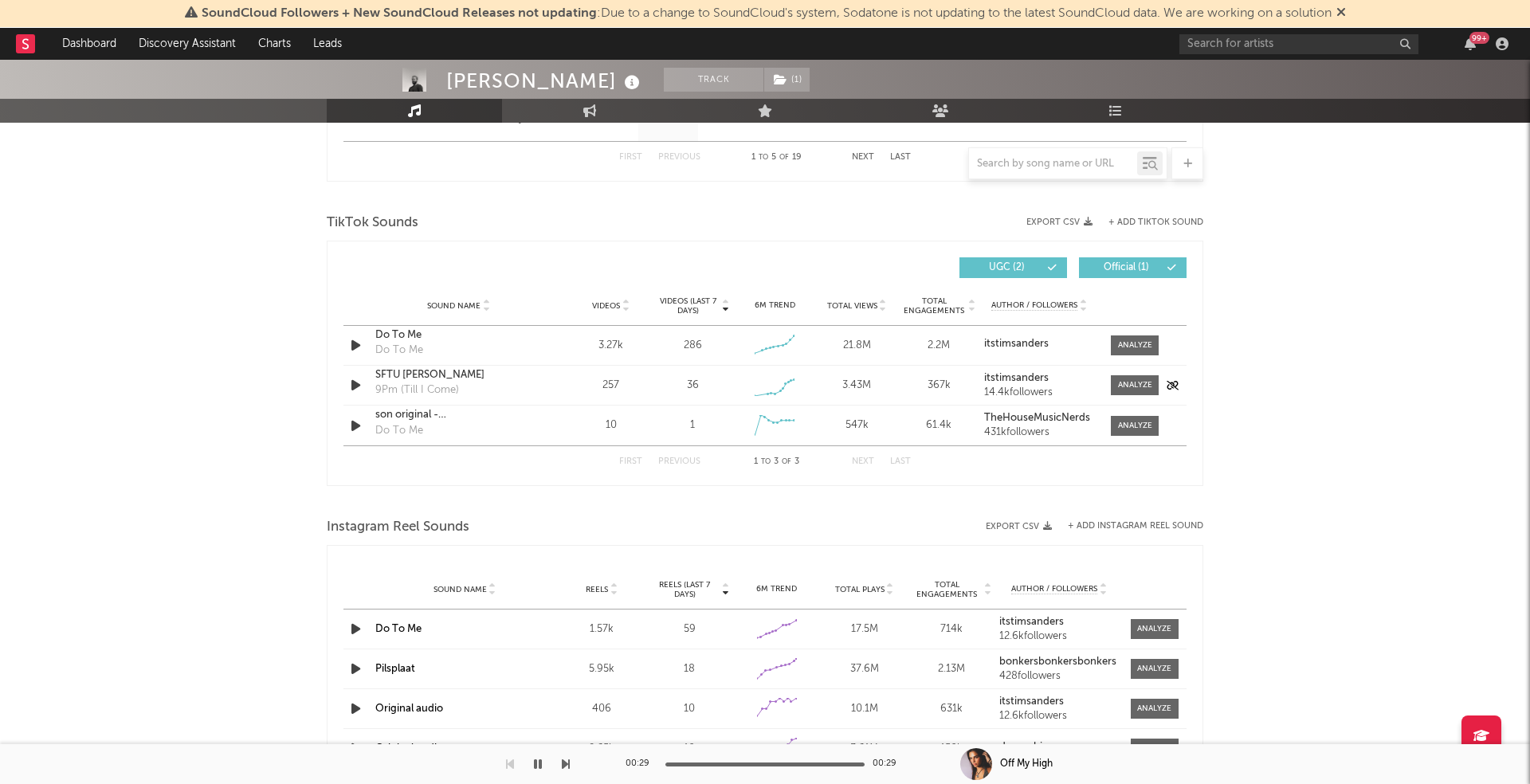
click at [413, 372] on div "SFTU Tim Sanders" at bounding box center [459, 375] width 167 height 16
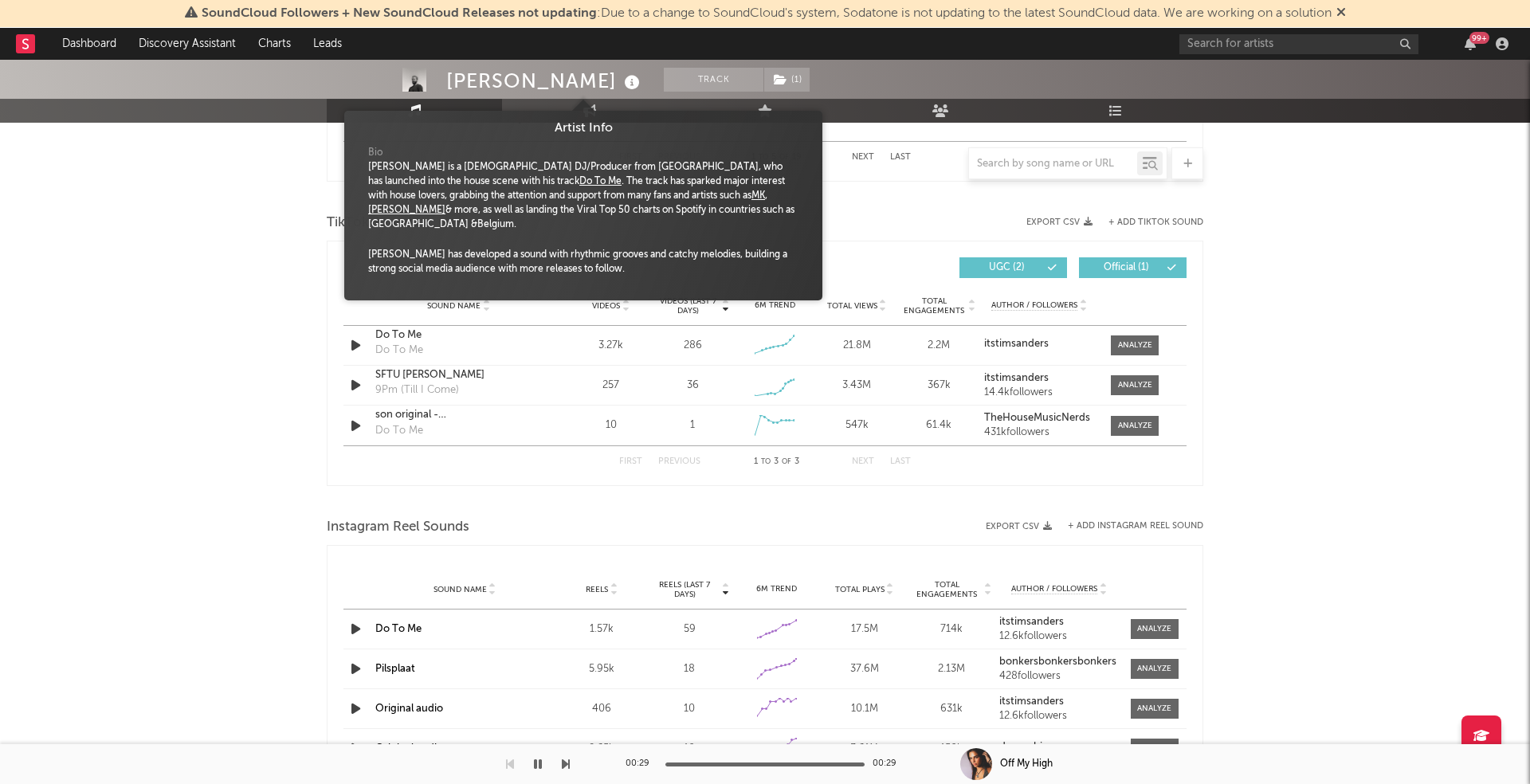
click at [621, 88] on icon at bounding box center [633, 83] width 23 height 22
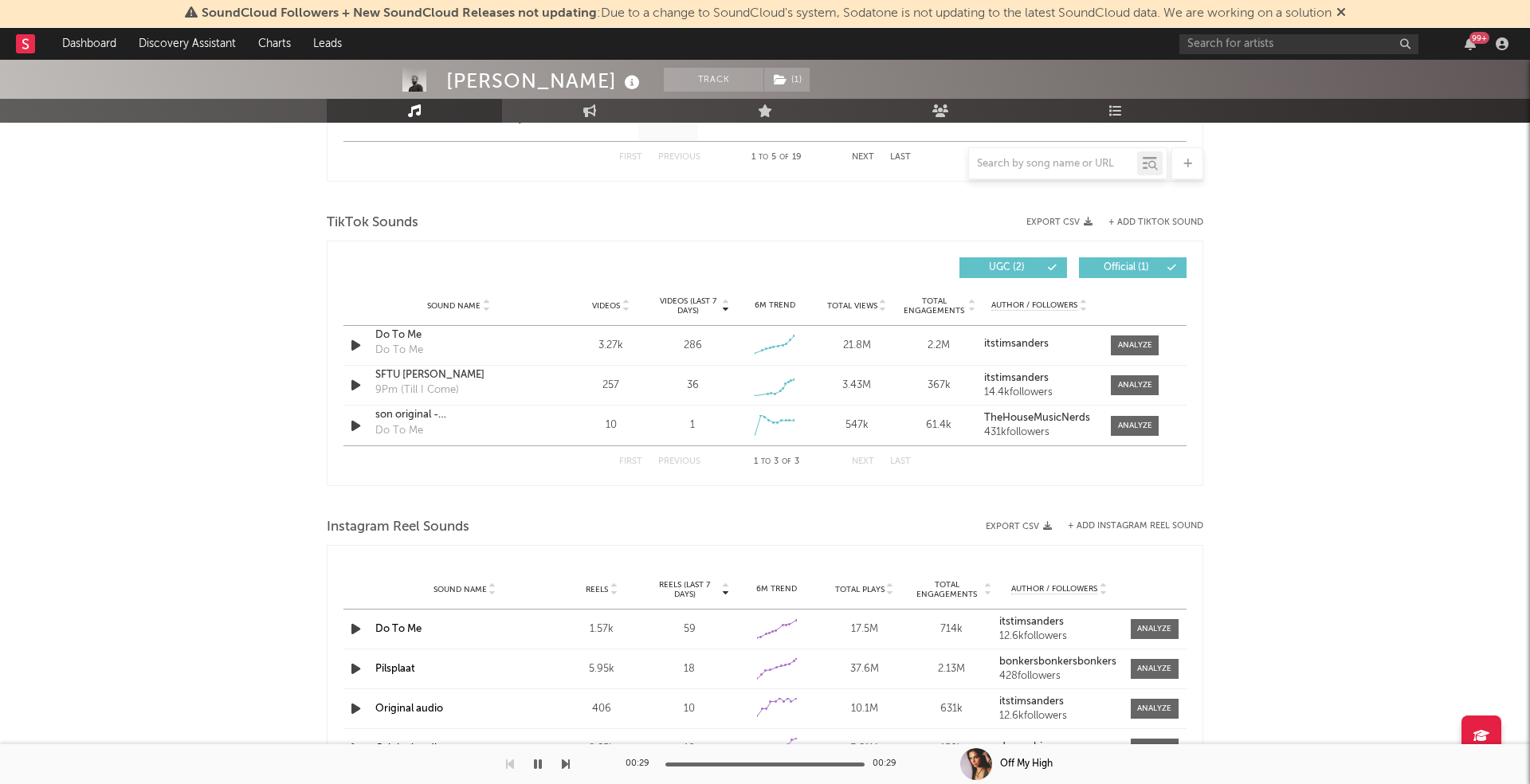
click at [621, 82] on icon at bounding box center [633, 83] width 23 height 22
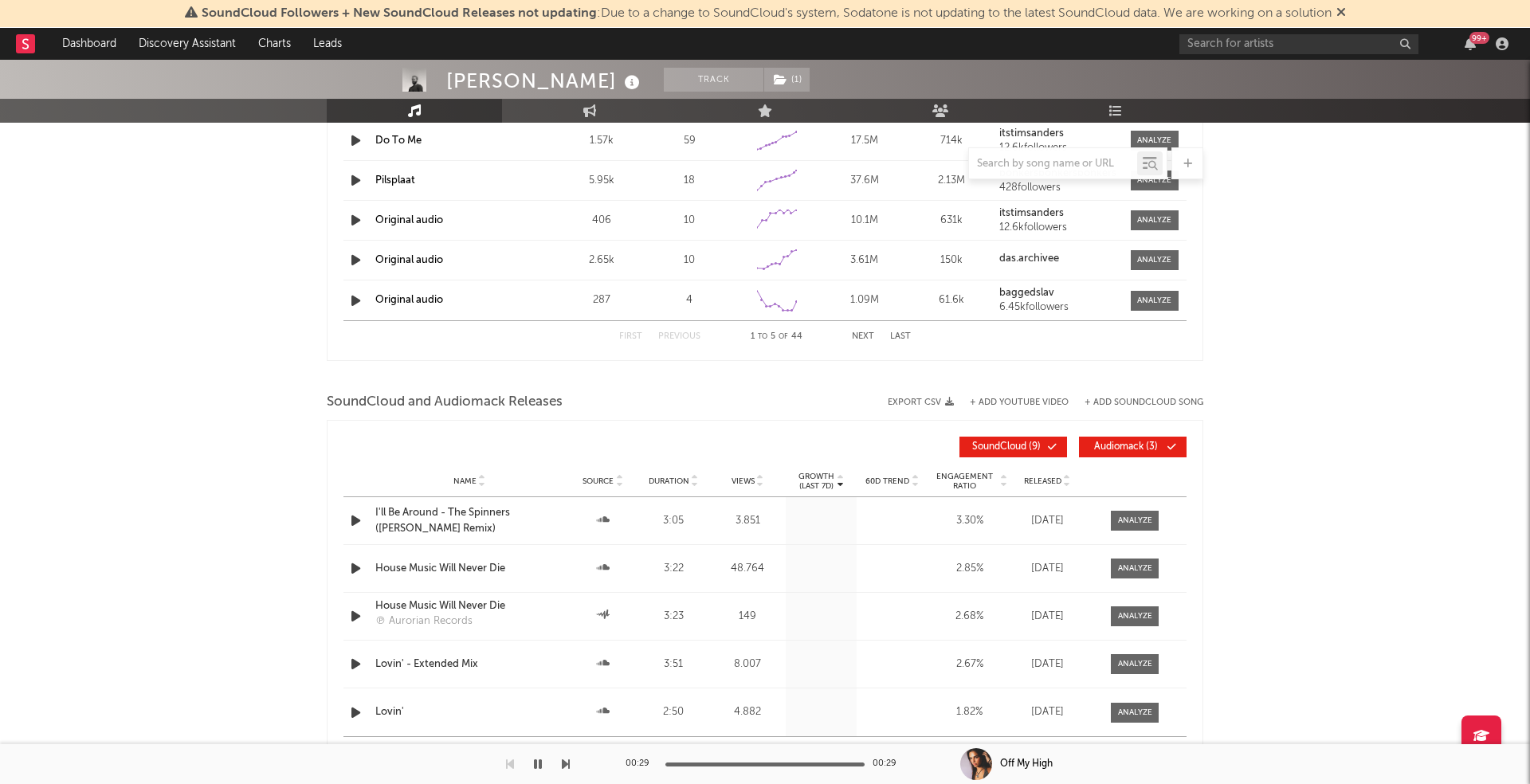
scroll to position [1487, 0]
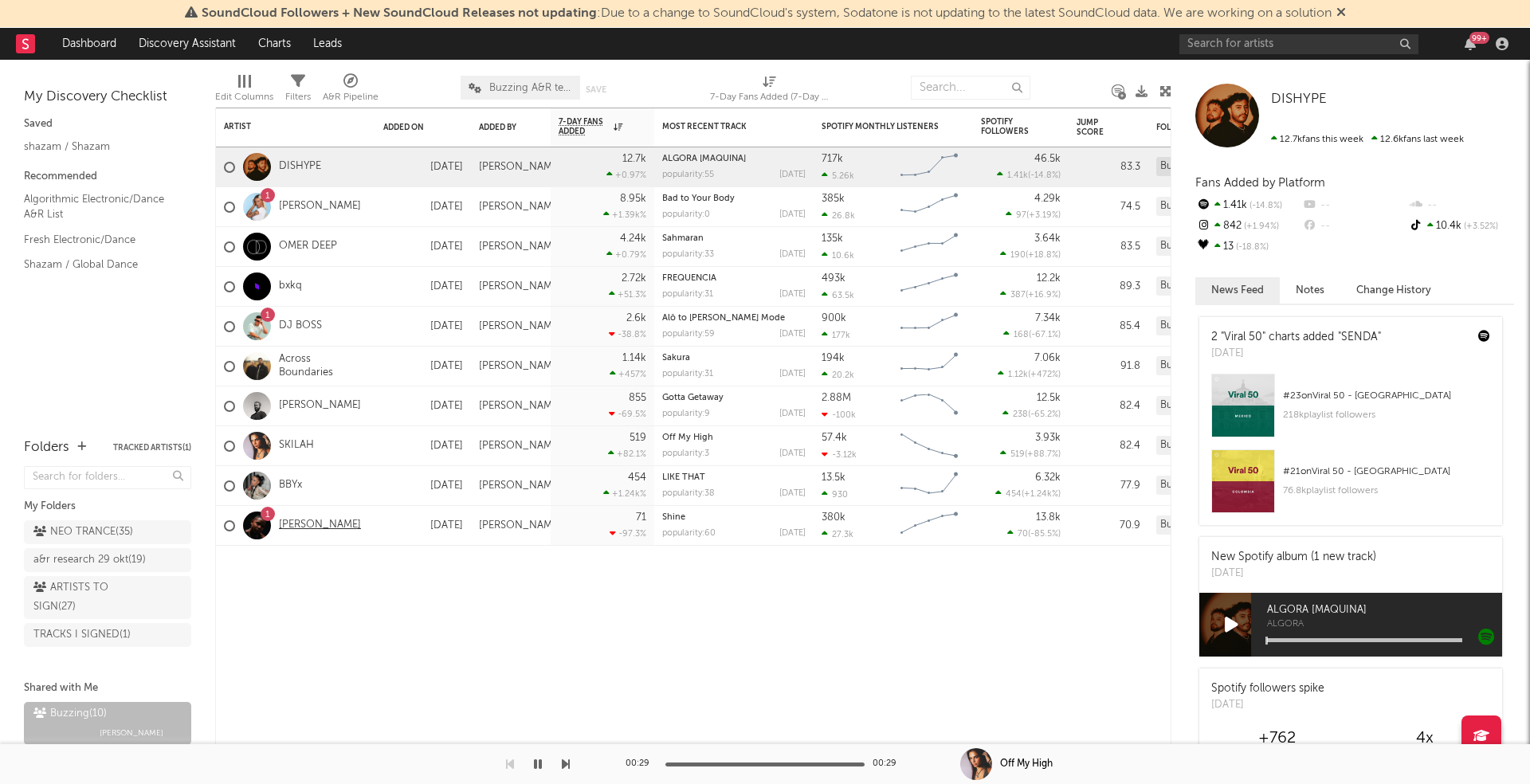
click at [285, 521] on link "[PERSON_NAME]" at bounding box center [319, 525] width 82 height 13
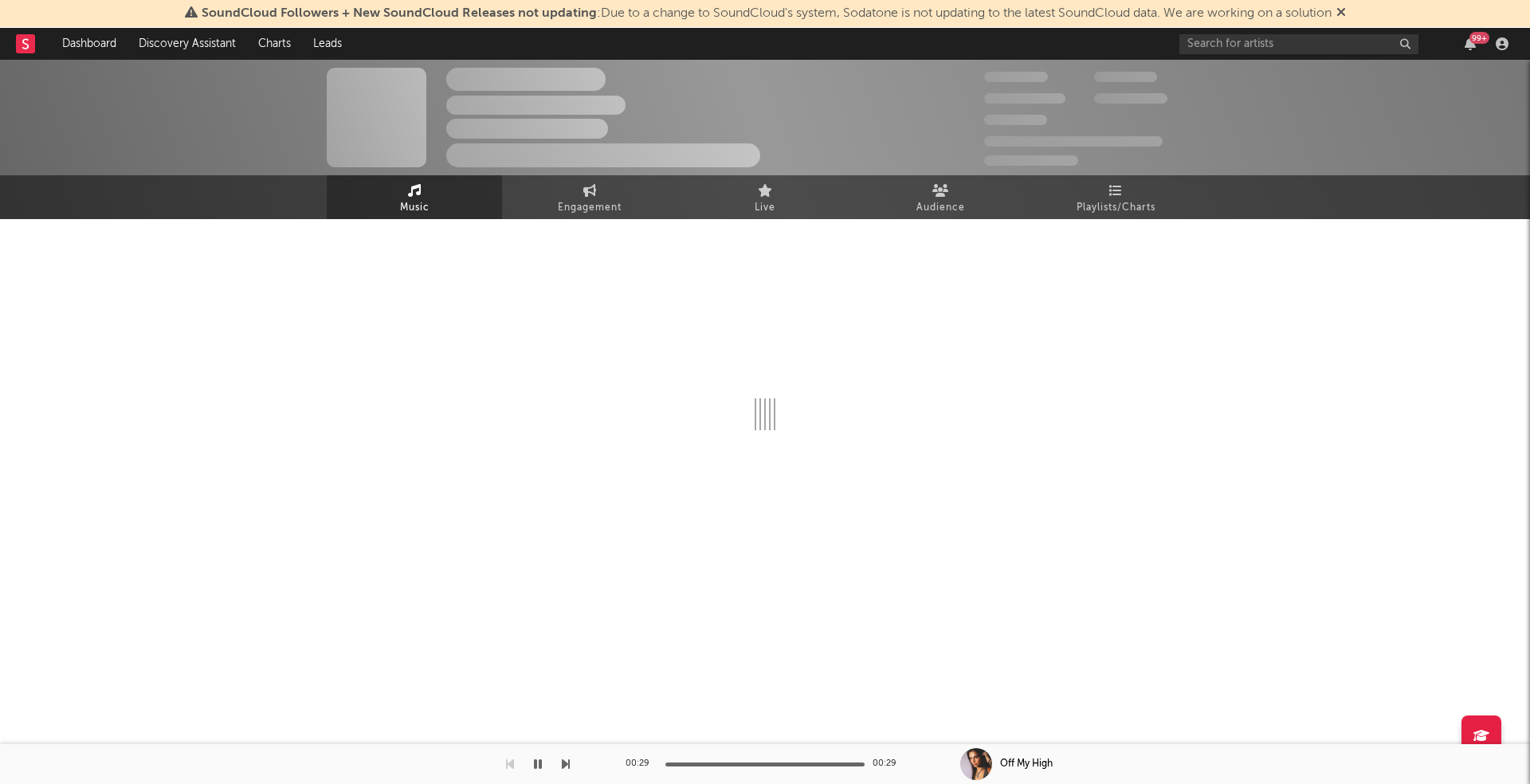
select select "6m"
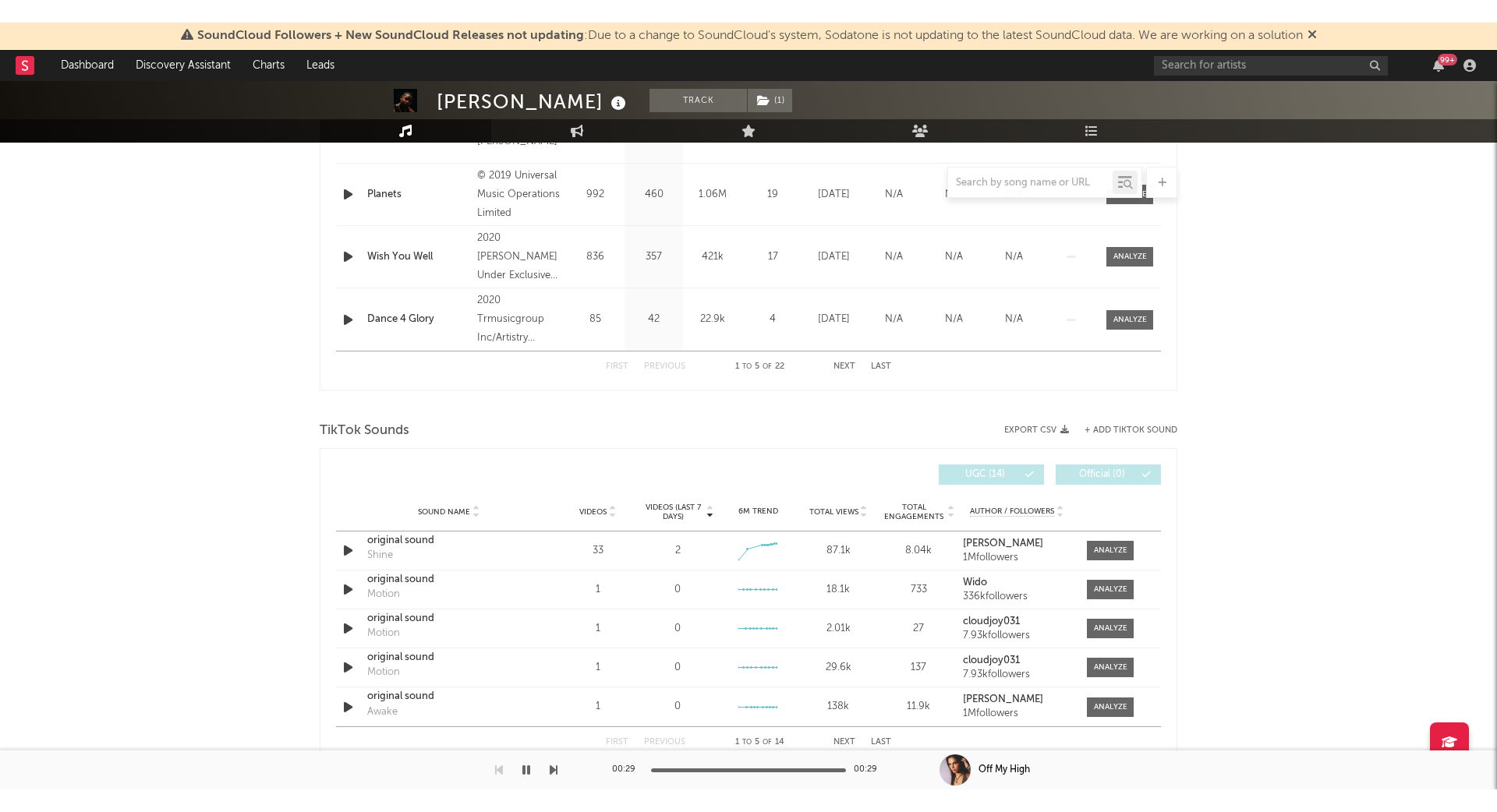
scroll to position [840, 0]
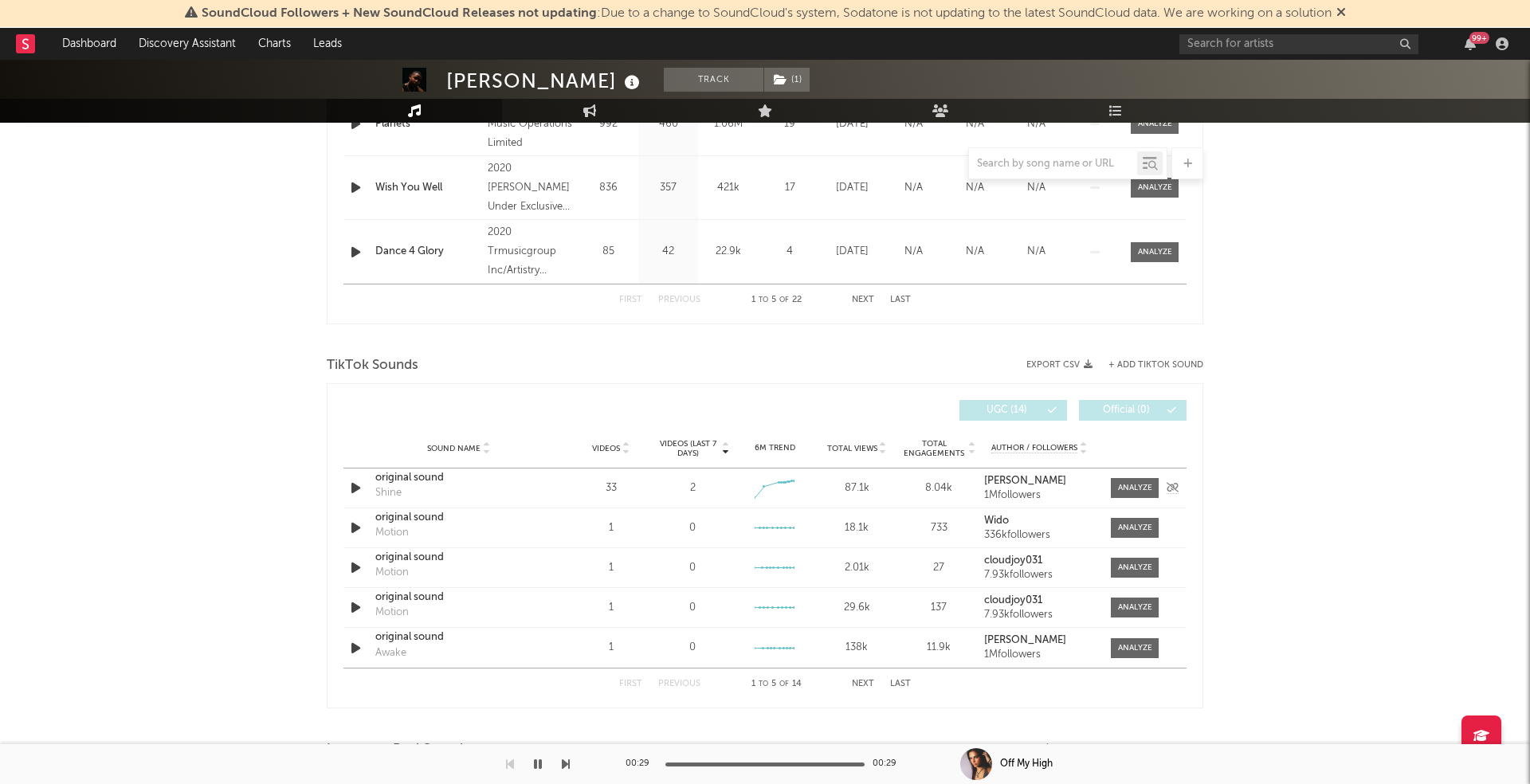
click at [353, 483] on icon "button" at bounding box center [355, 488] width 17 height 20
click at [405, 474] on div "original sound" at bounding box center [459, 478] width 167 height 16
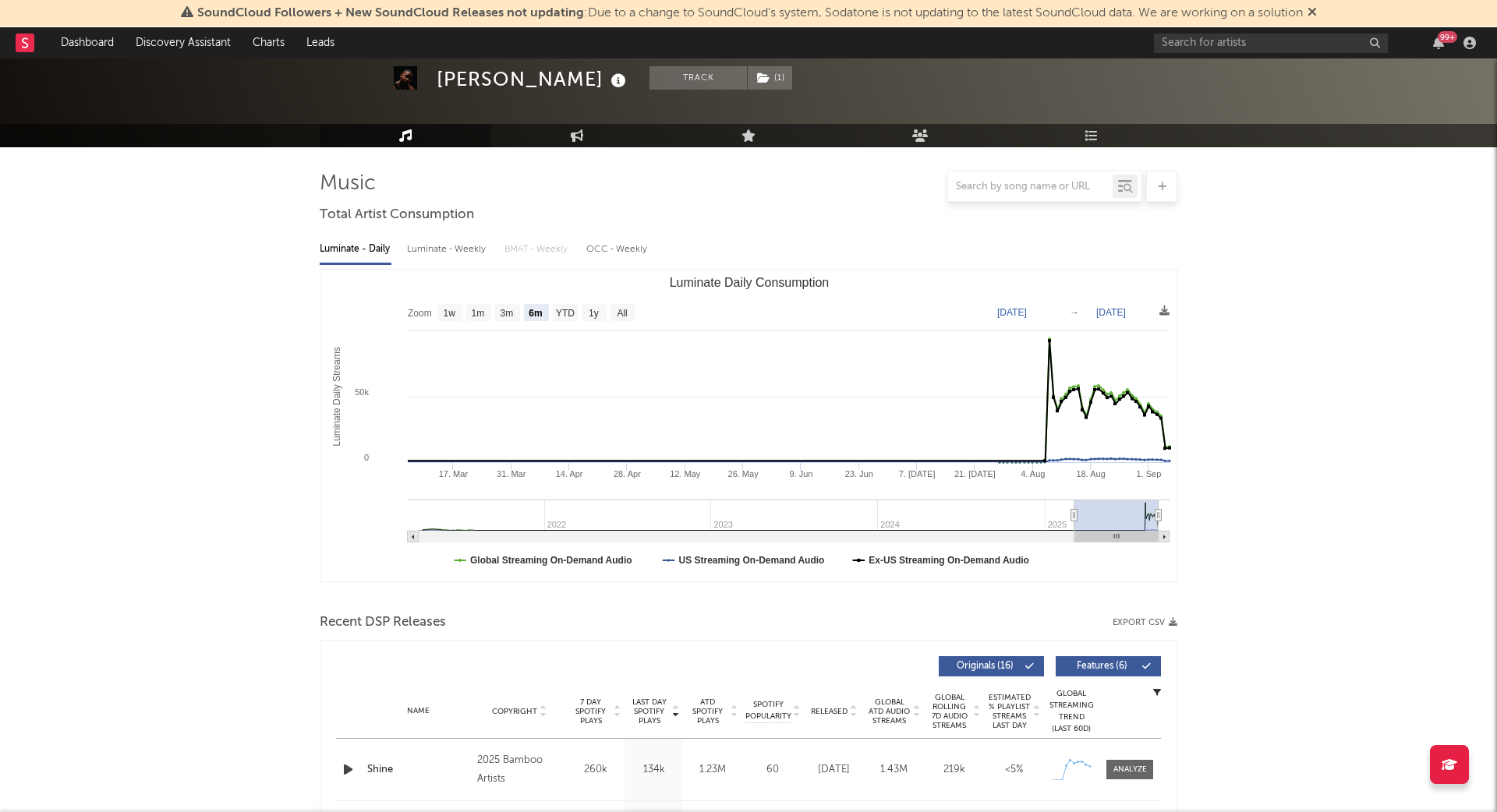
scroll to position [0, 0]
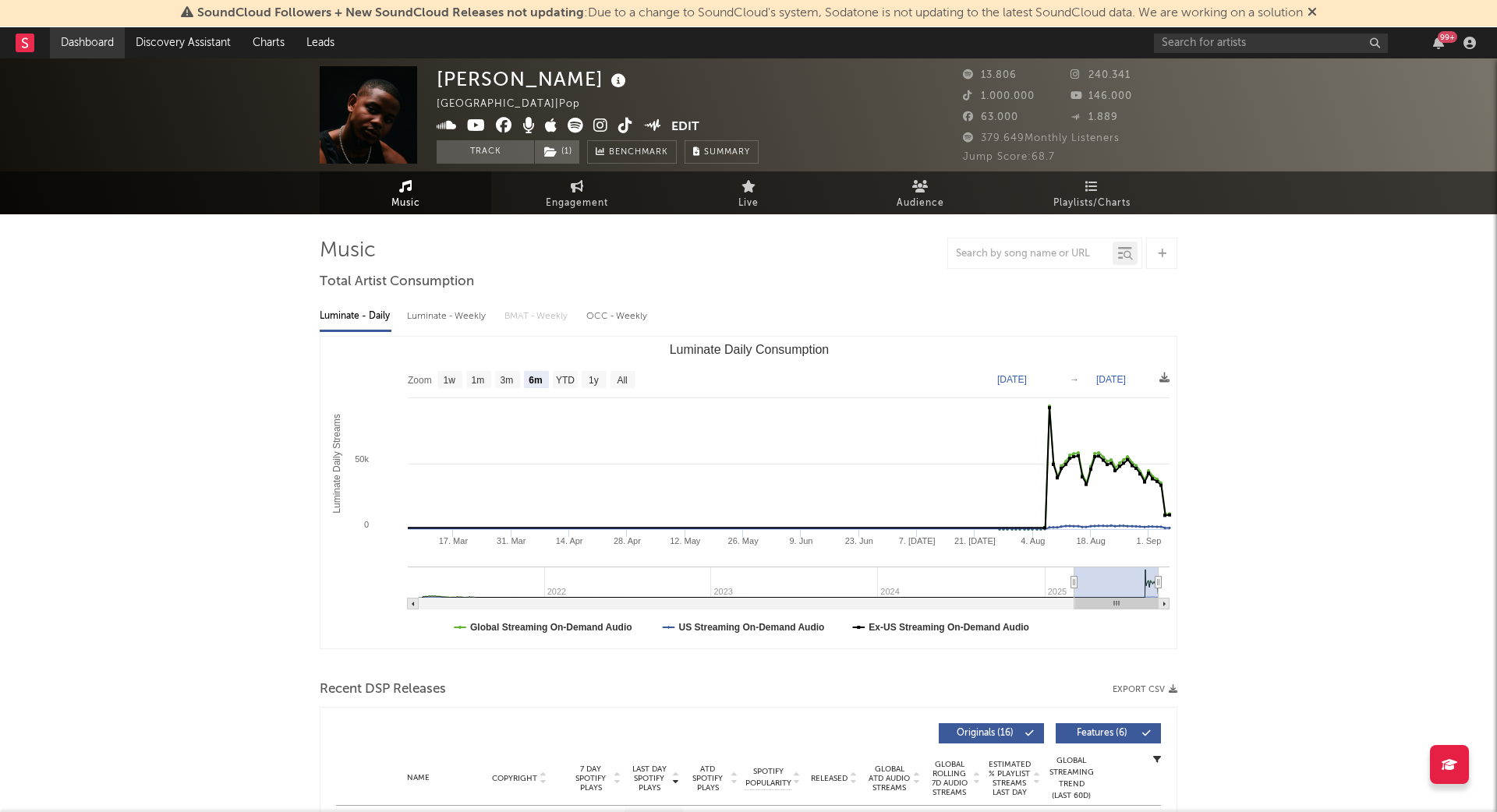
click at [104, 39] on link "Dashboard" at bounding box center [87, 43] width 75 height 32
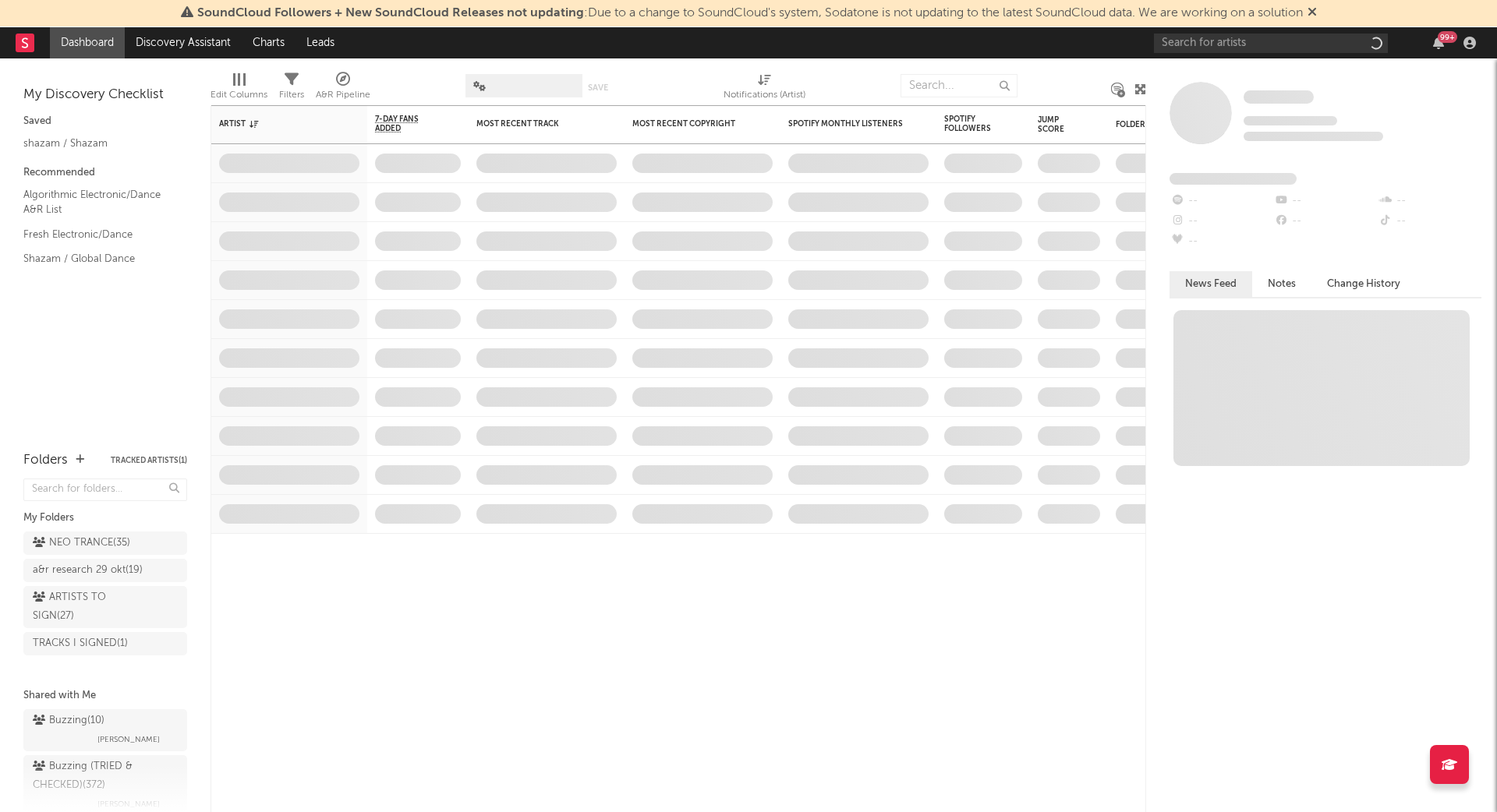
click at [184, 40] on link "Discovery Assistant" at bounding box center [183, 43] width 117 height 32
